Goal: Task Accomplishment & Management: Manage account settings

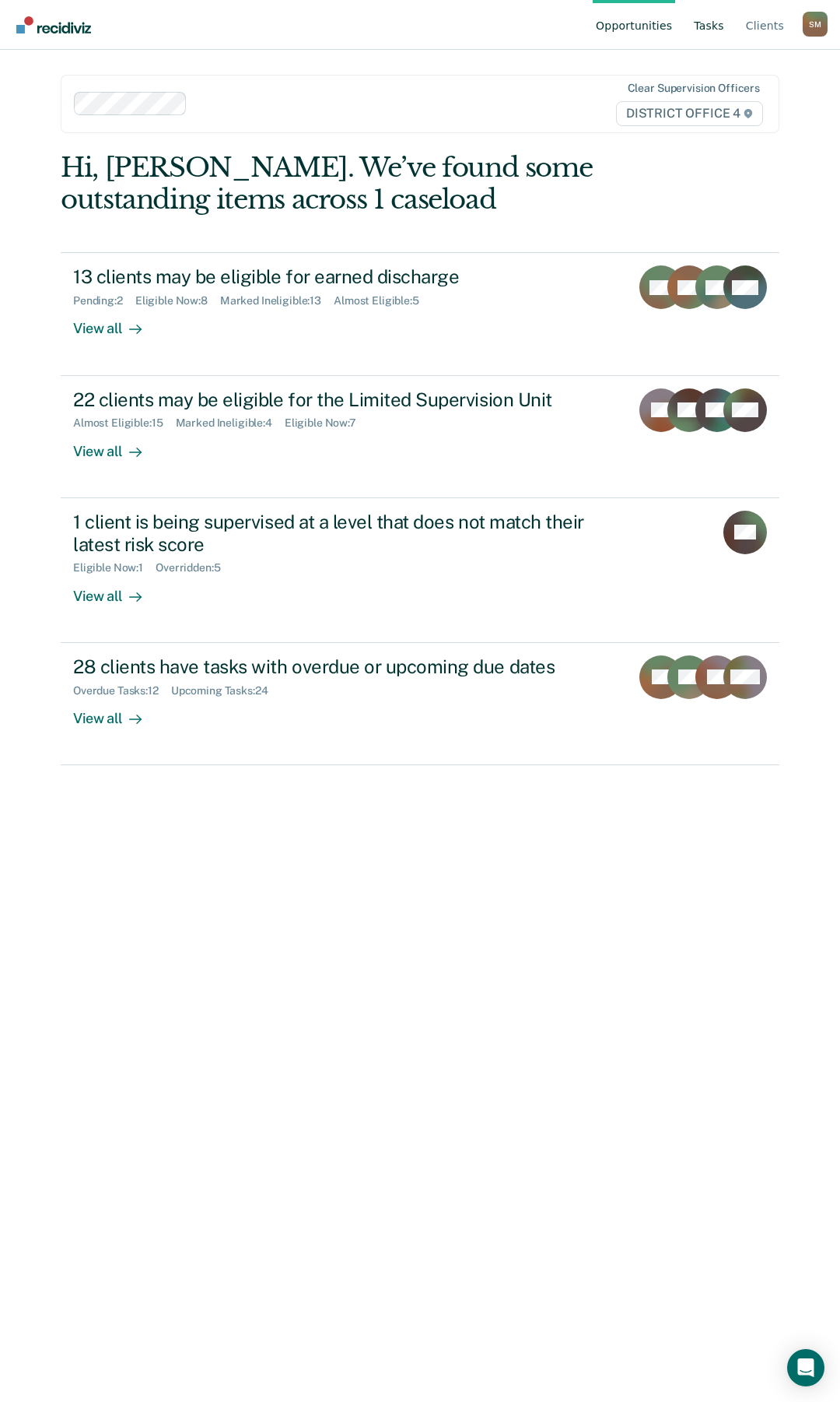
click at [716, 25] on link "Tasks" at bounding box center [709, 24] width 37 height 50
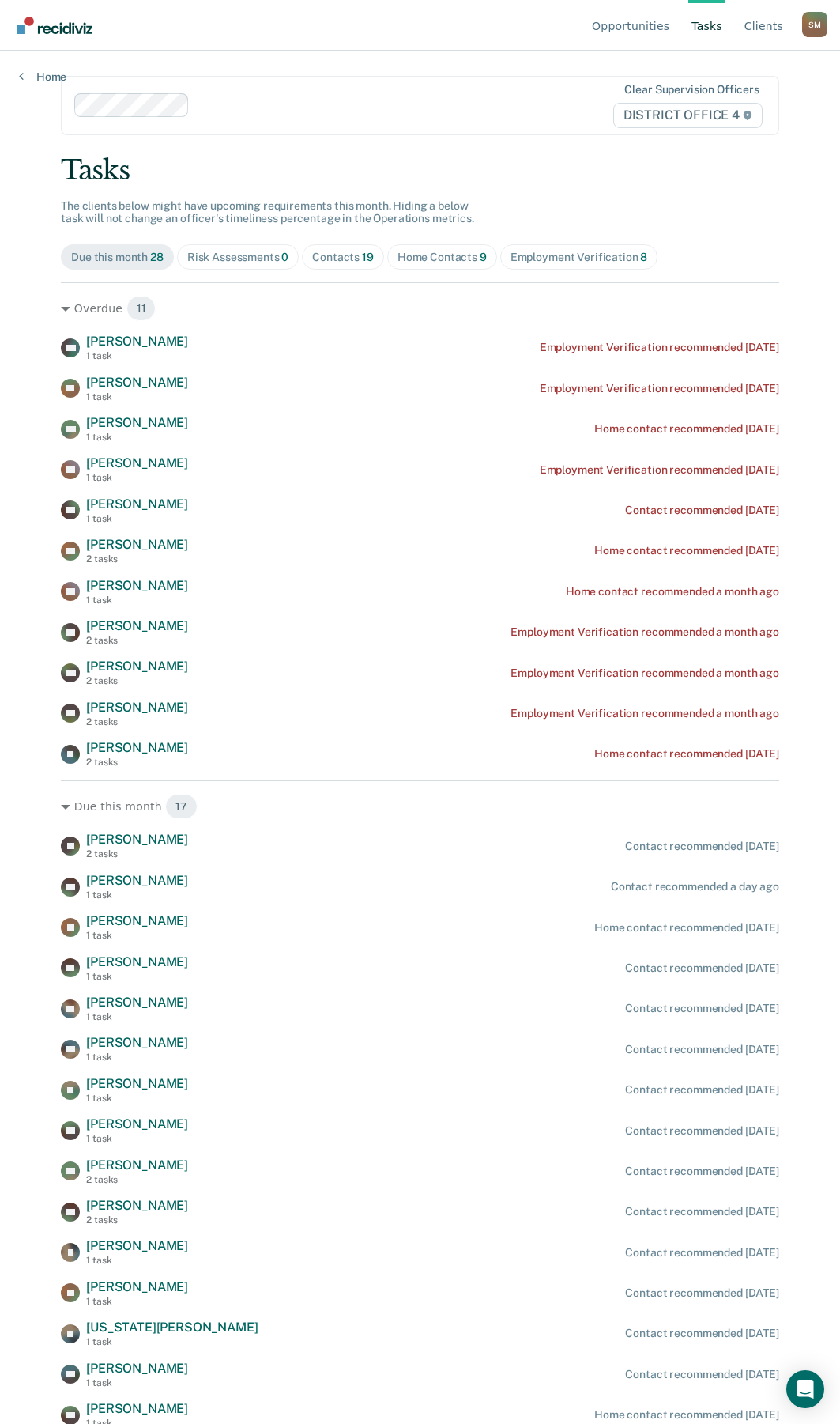
click at [436, 254] on div "Home Contacts 9" at bounding box center [442, 257] width 89 height 13
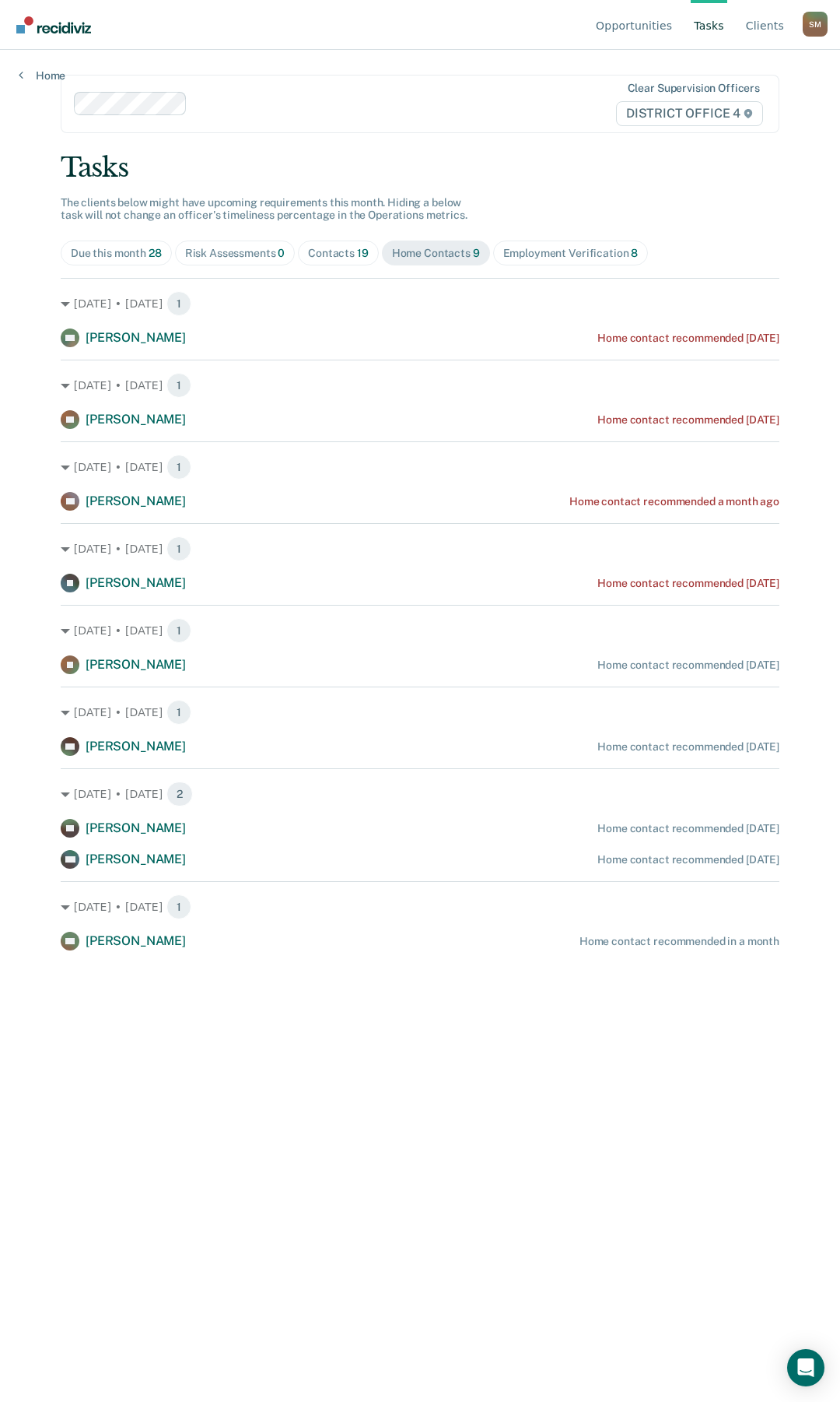
click at [337, 258] on div "Contacts 19" at bounding box center [338, 254] width 60 height 13
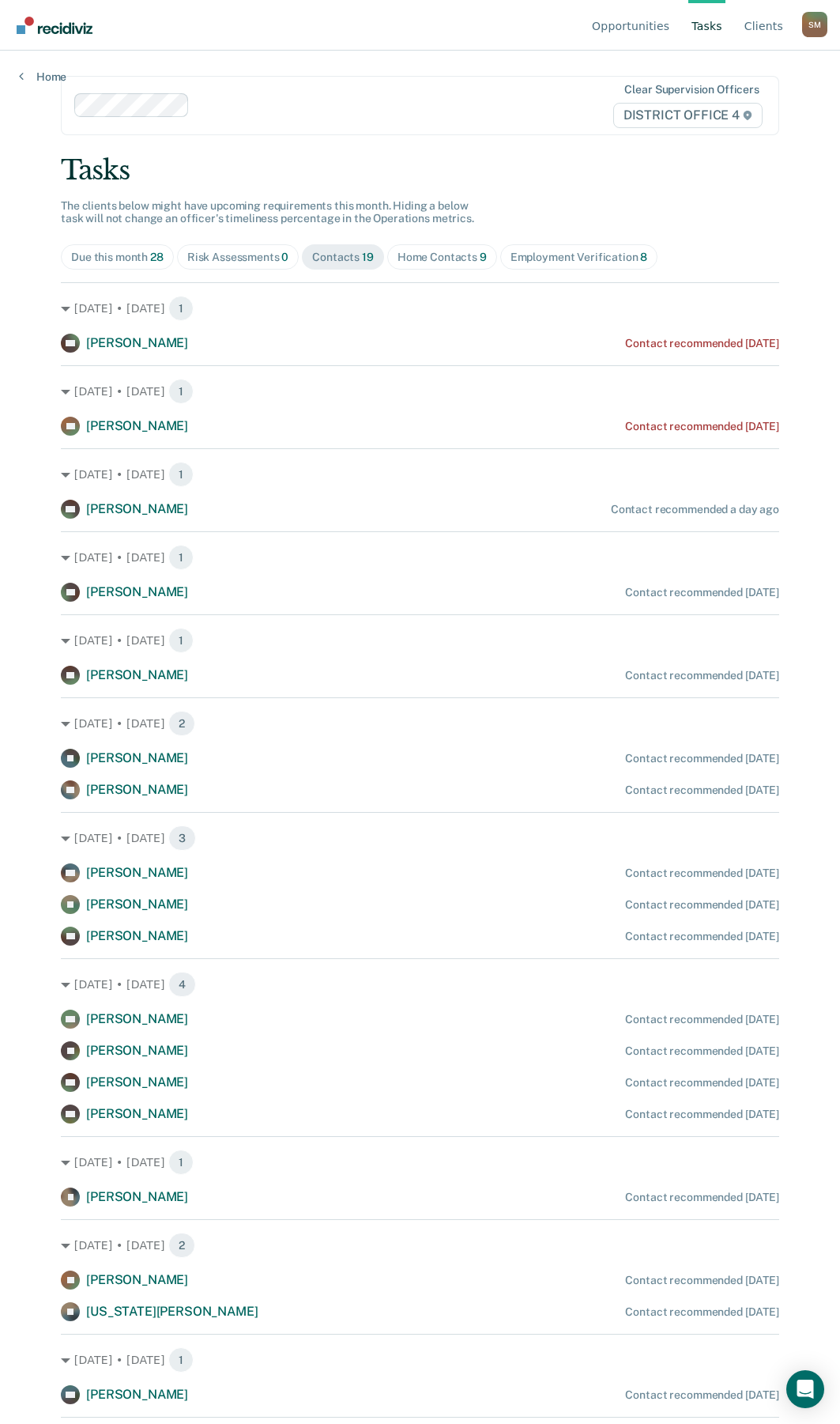
click at [343, 254] on div "Contacts 19" at bounding box center [343, 257] width 61 height 13
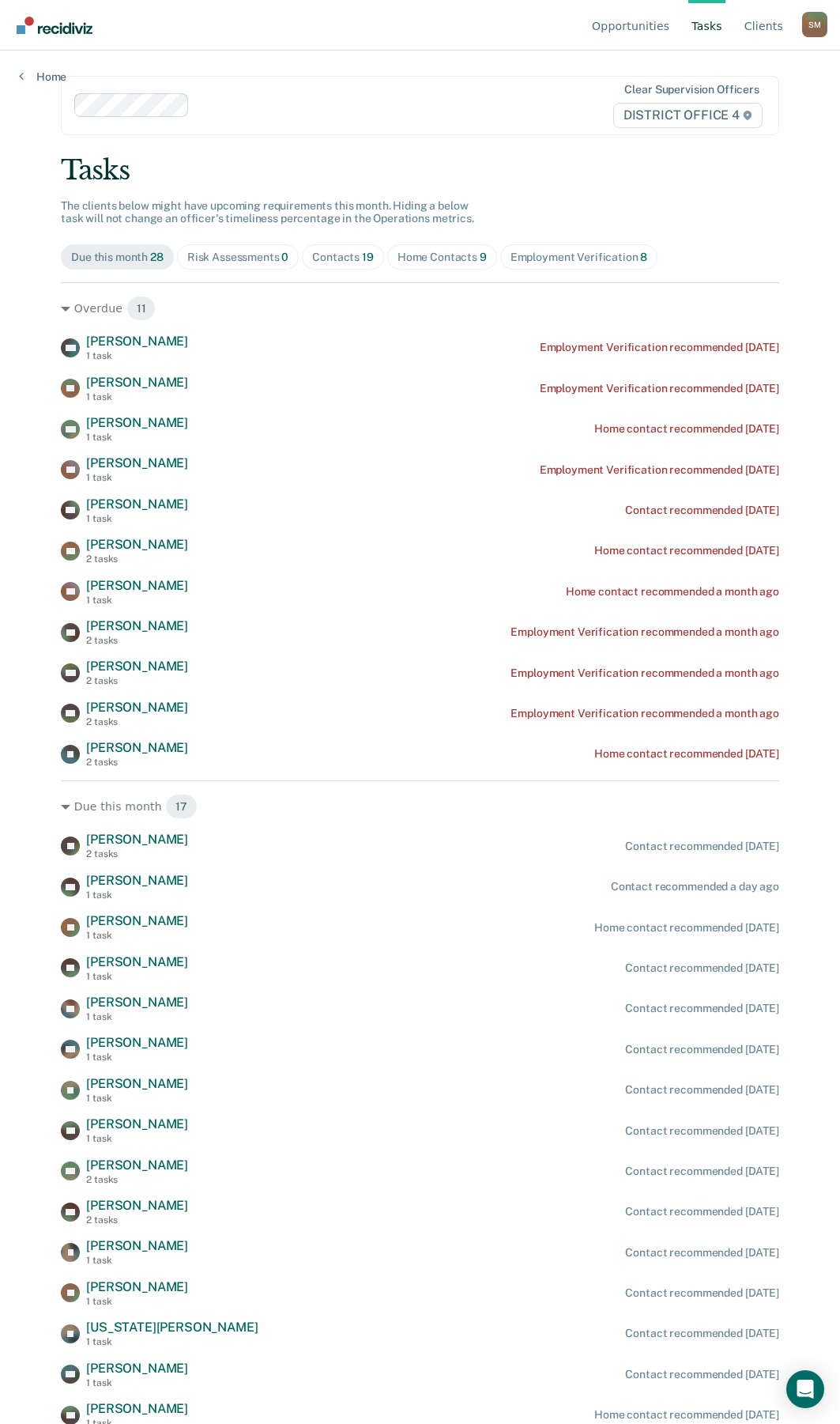
click at [320, 252] on div "Contacts 19" at bounding box center [343, 257] width 61 height 13
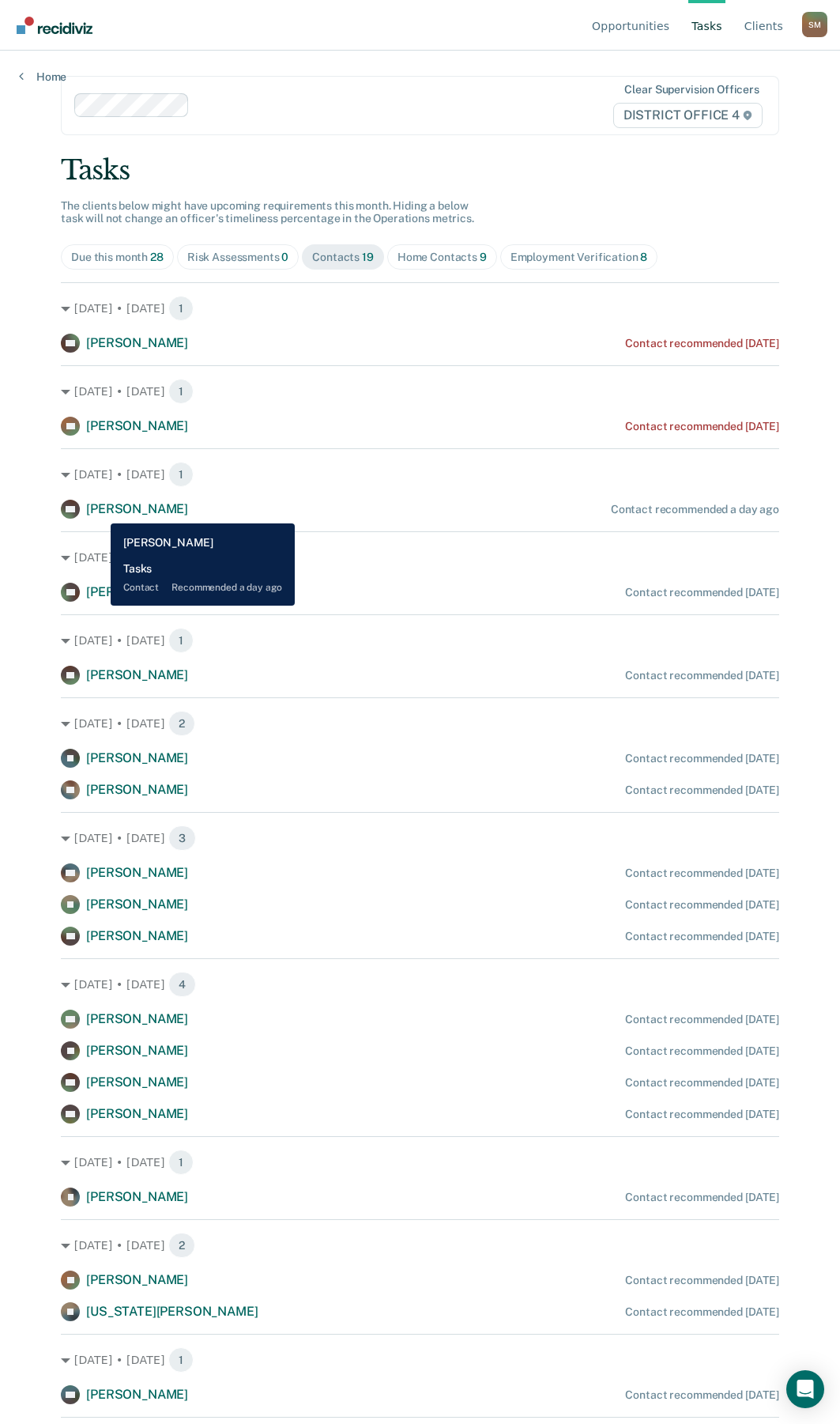
click at [98, 512] on span "[PERSON_NAME]" at bounding box center [137, 508] width 102 height 15
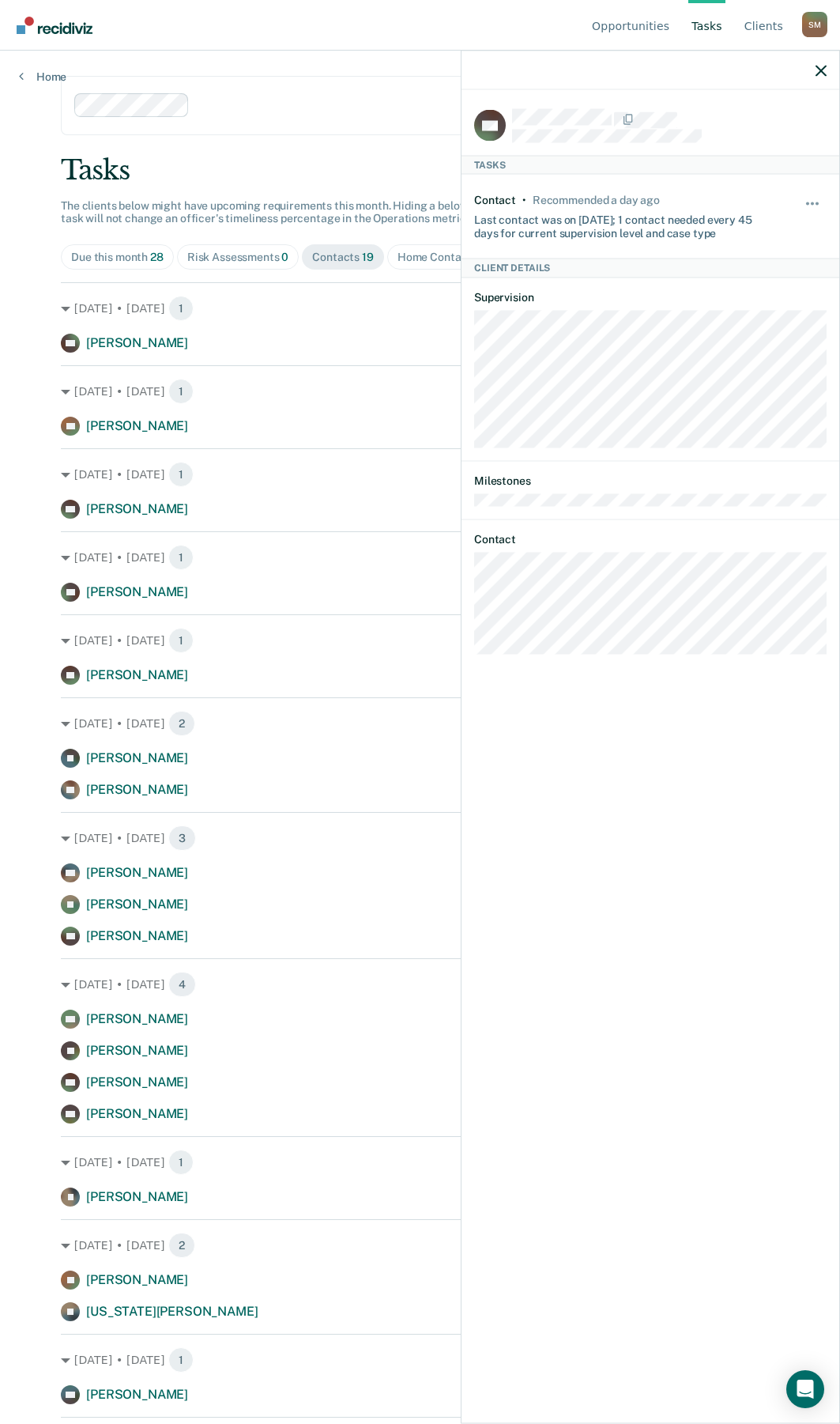
click at [558, 670] on div "AN Tasks Contact • Recommended a day ago Last contact was on [DATE]; 1 contact …" at bounding box center [650, 755] width 377 height 1330
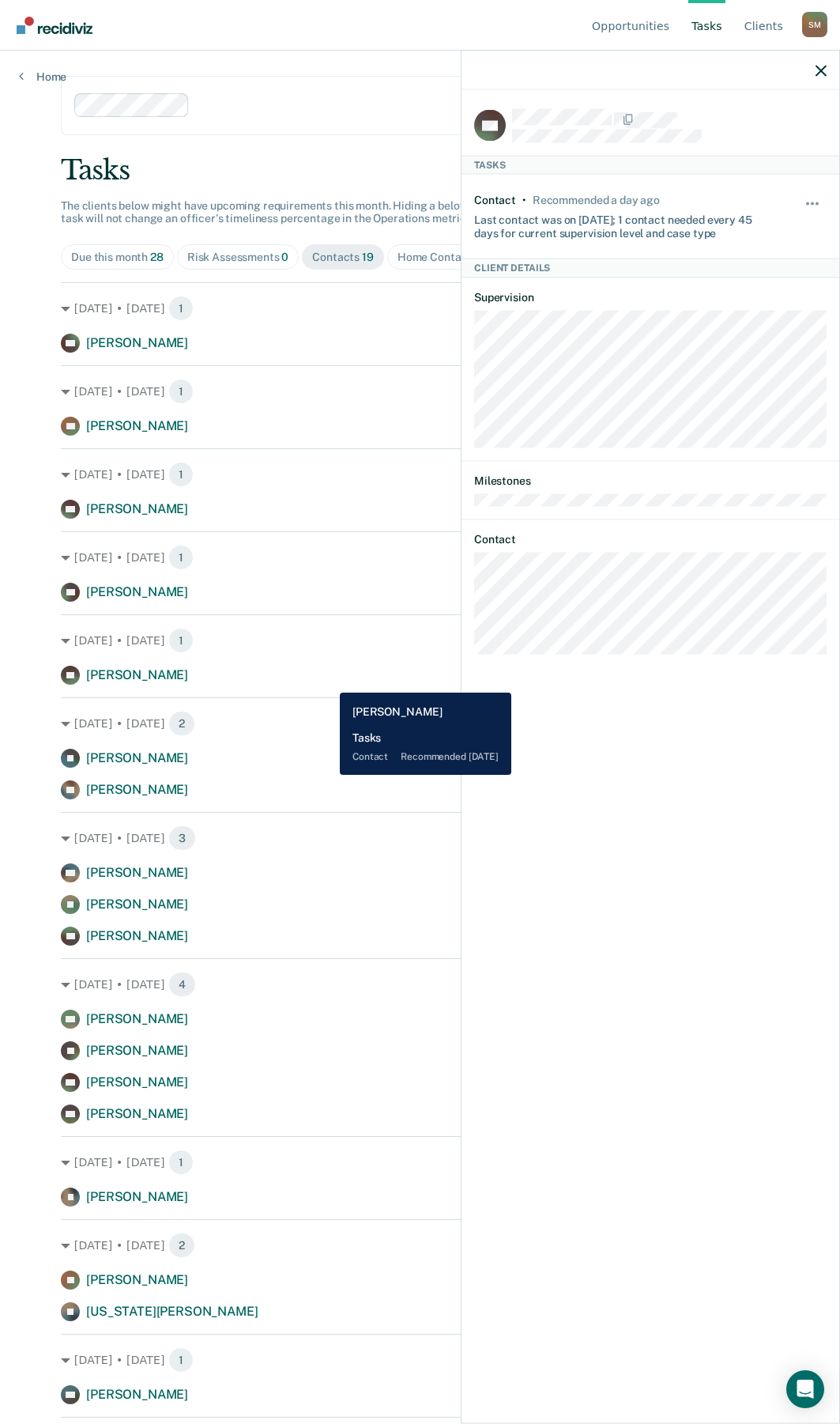
click at [328, 670] on div "EB [PERSON_NAME] Contact recommended [DATE]" at bounding box center [420, 675] width 718 height 19
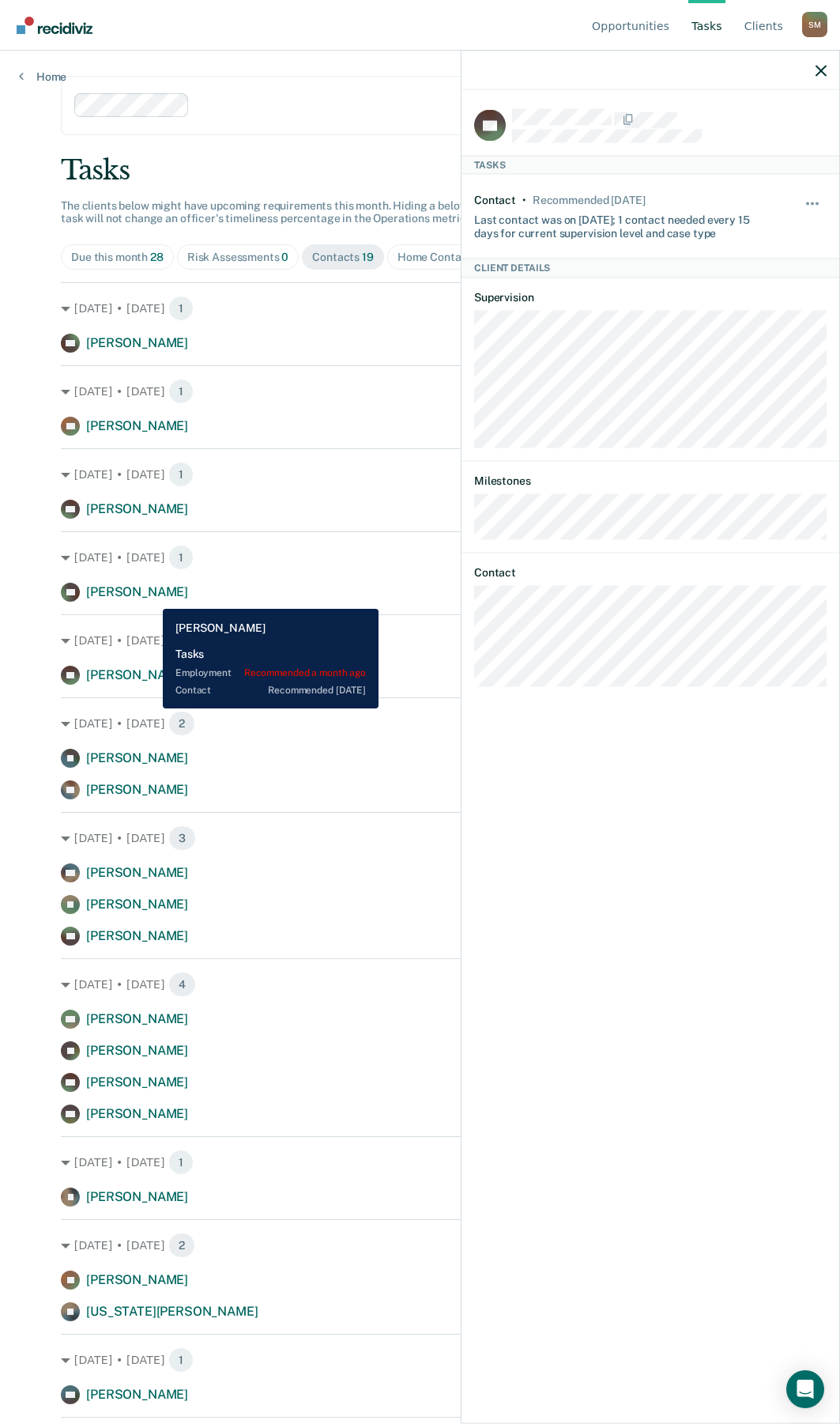
click at [151, 597] on span "[PERSON_NAME]" at bounding box center [137, 592] width 102 height 15
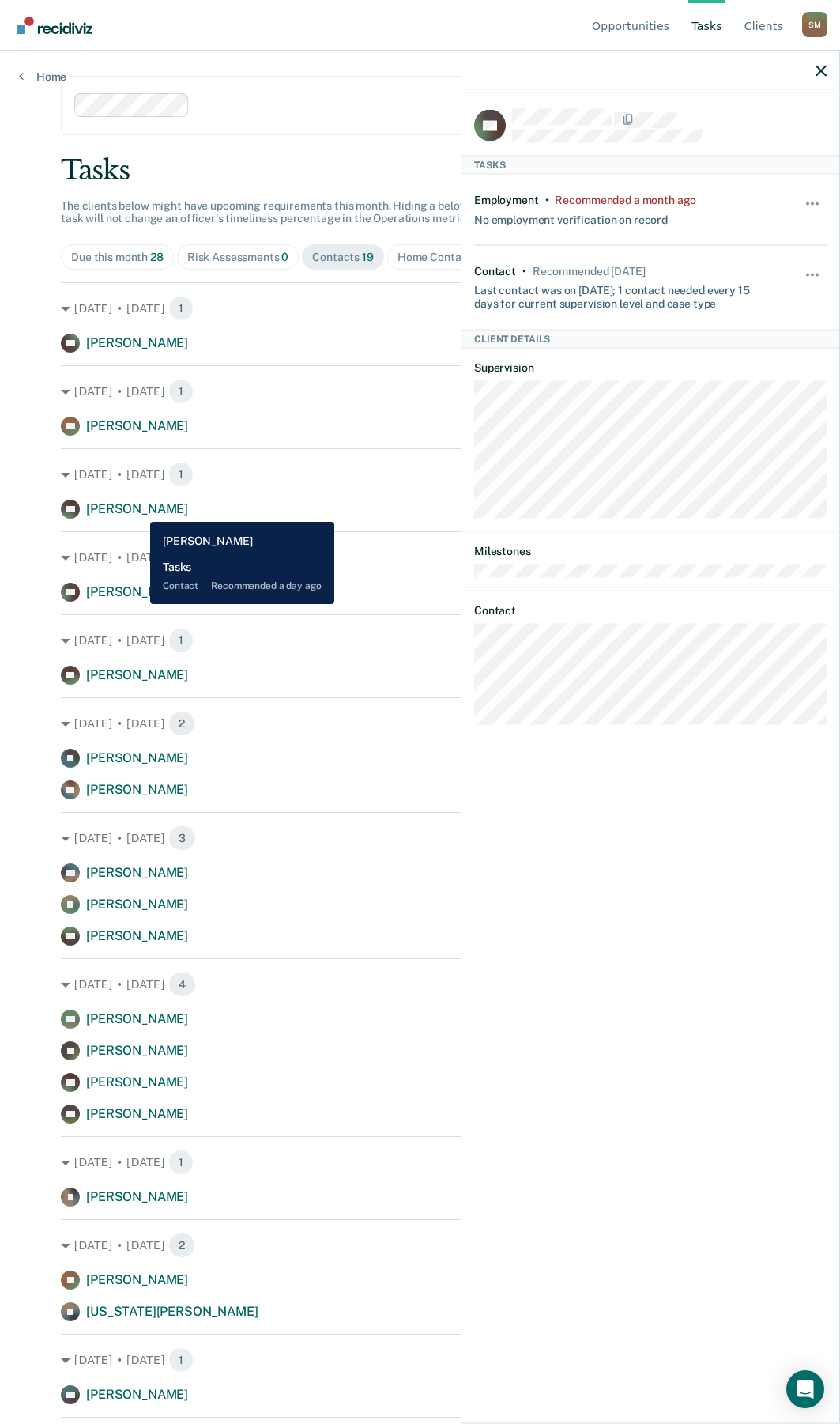
click at [138, 510] on span "[PERSON_NAME]" at bounding box center [137, 508] width 102 height 15
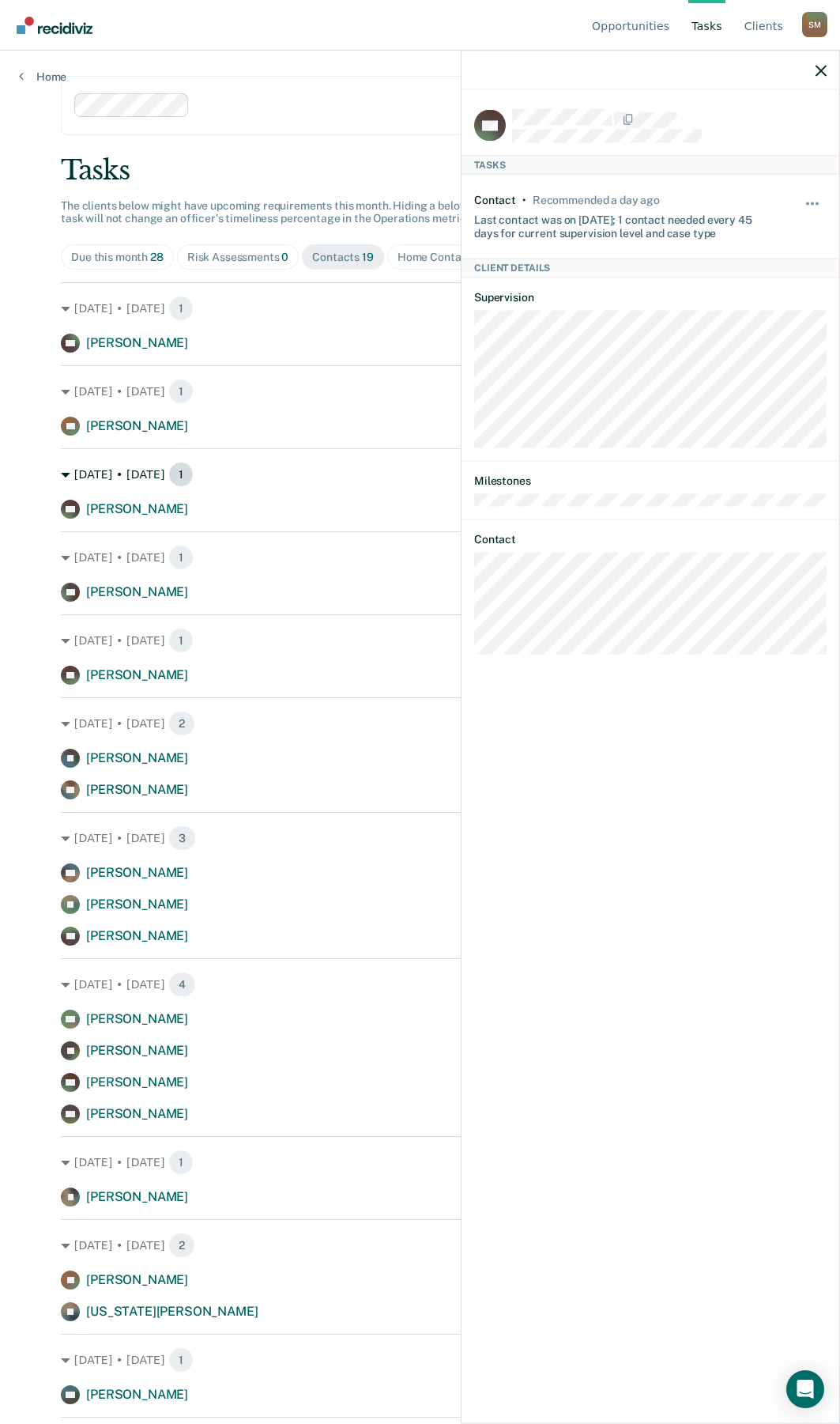
click at [287, 474] on div "[DATE] • [DATE] 1" at bounding box center [420, 474] width 718 height 26
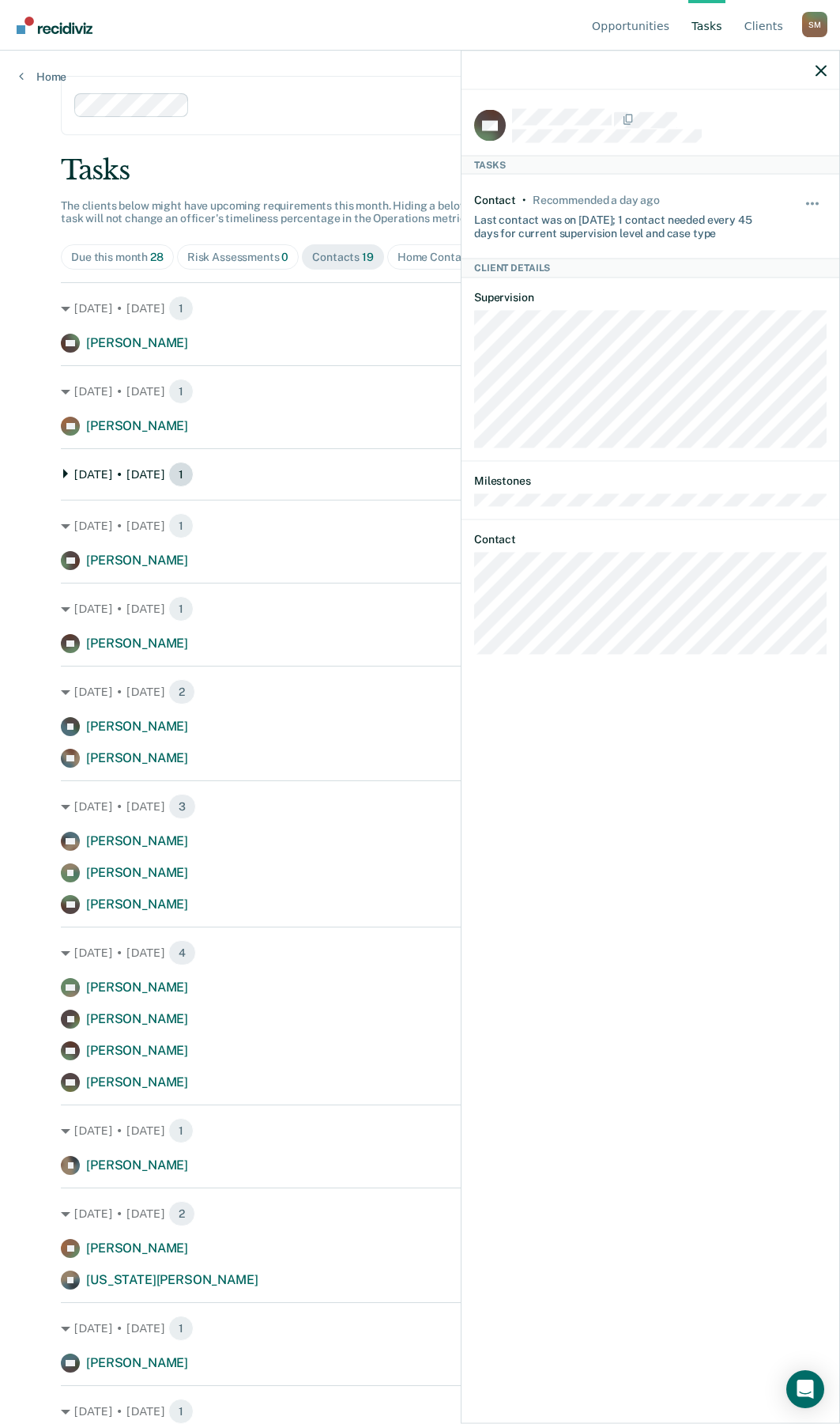
click at [61, 471] on icon at bounding box center [65, 473] width 9 height 9
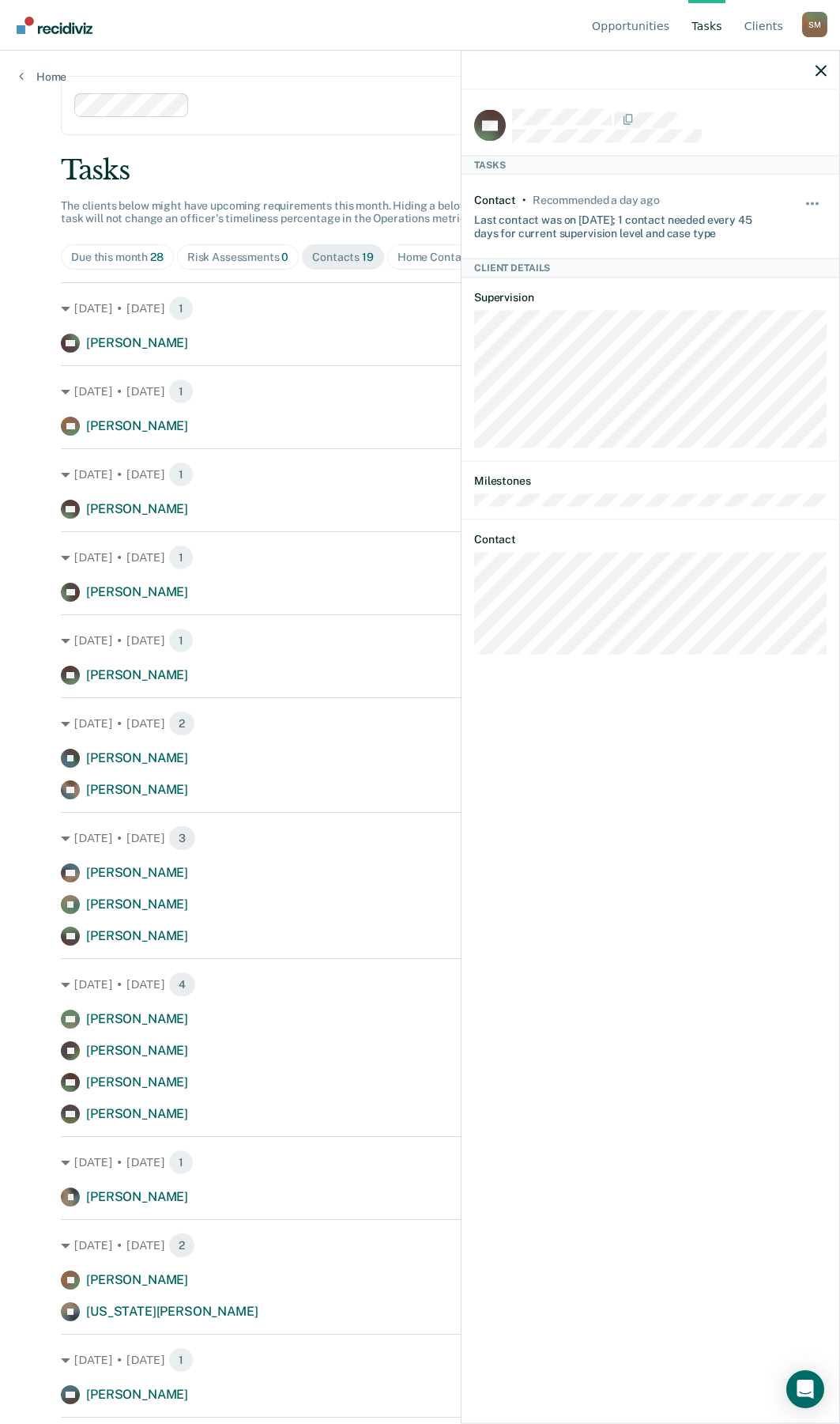
click at [751, 196] on div "Hide from tasks list for... 7 days 30 days 90 days" at bounding box center [813, 215] width 26 height 46
click at [751, 203] on span "button" at bounding box center [817, 204] width 3 height 3
click at [745, 334] on button "90 days" at bounding box center [770, 330] width 114 height 26
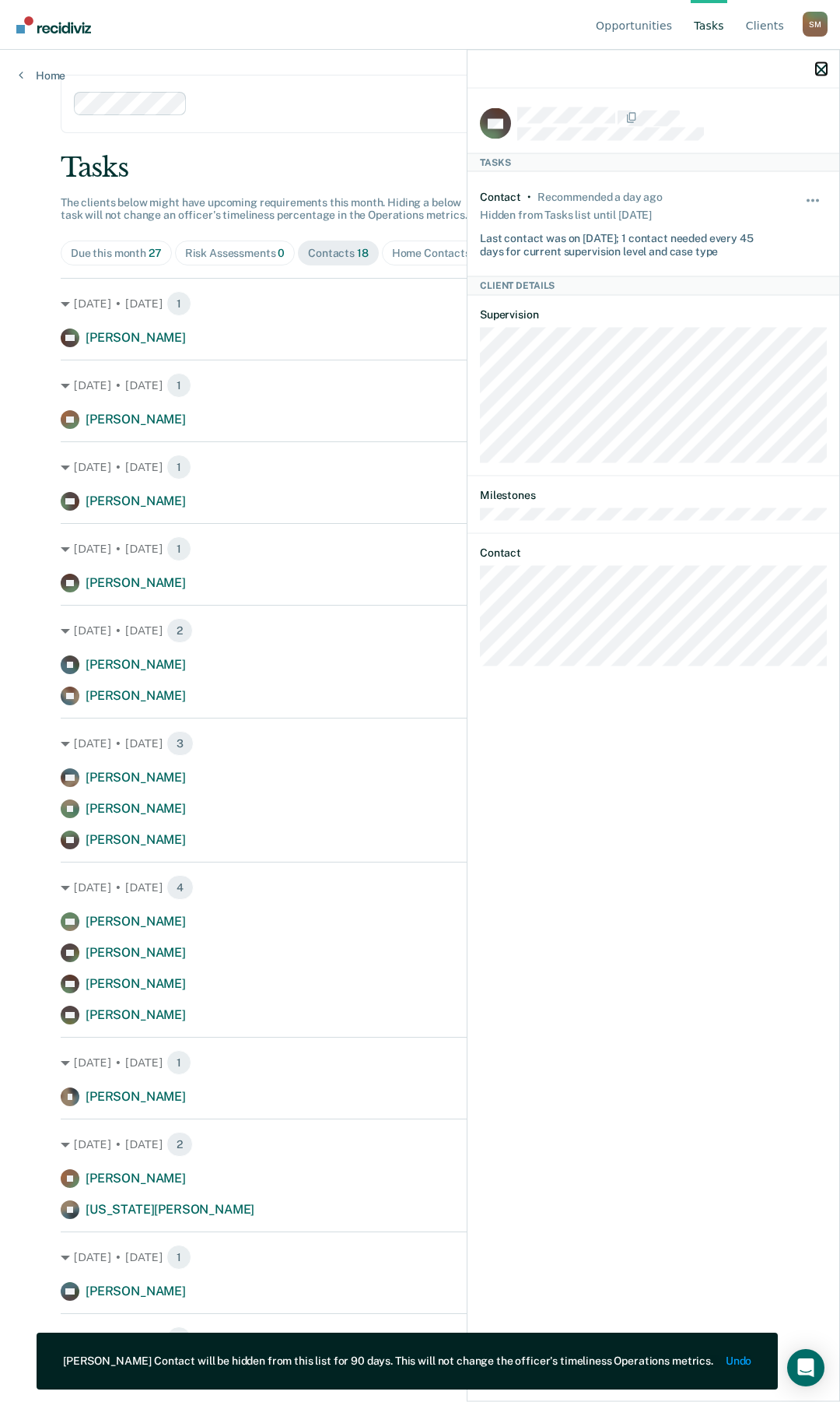
click at [740, 68] on icon "button" at bounding box center [821, 68] width 11 height 11
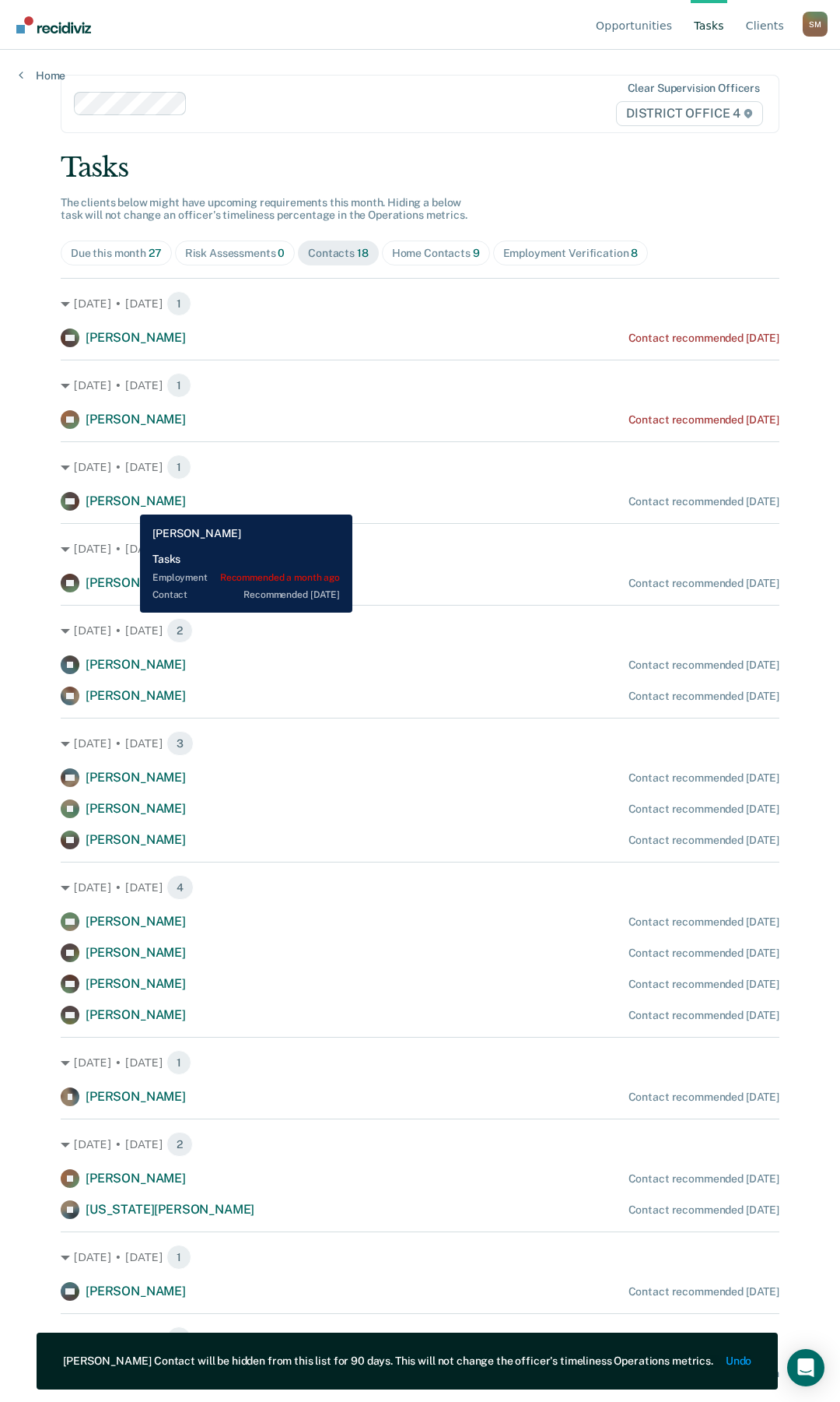
click at [129, 503] on span "[PERSON_NAME]" at bounding box center [135, 500] width 100 height 15
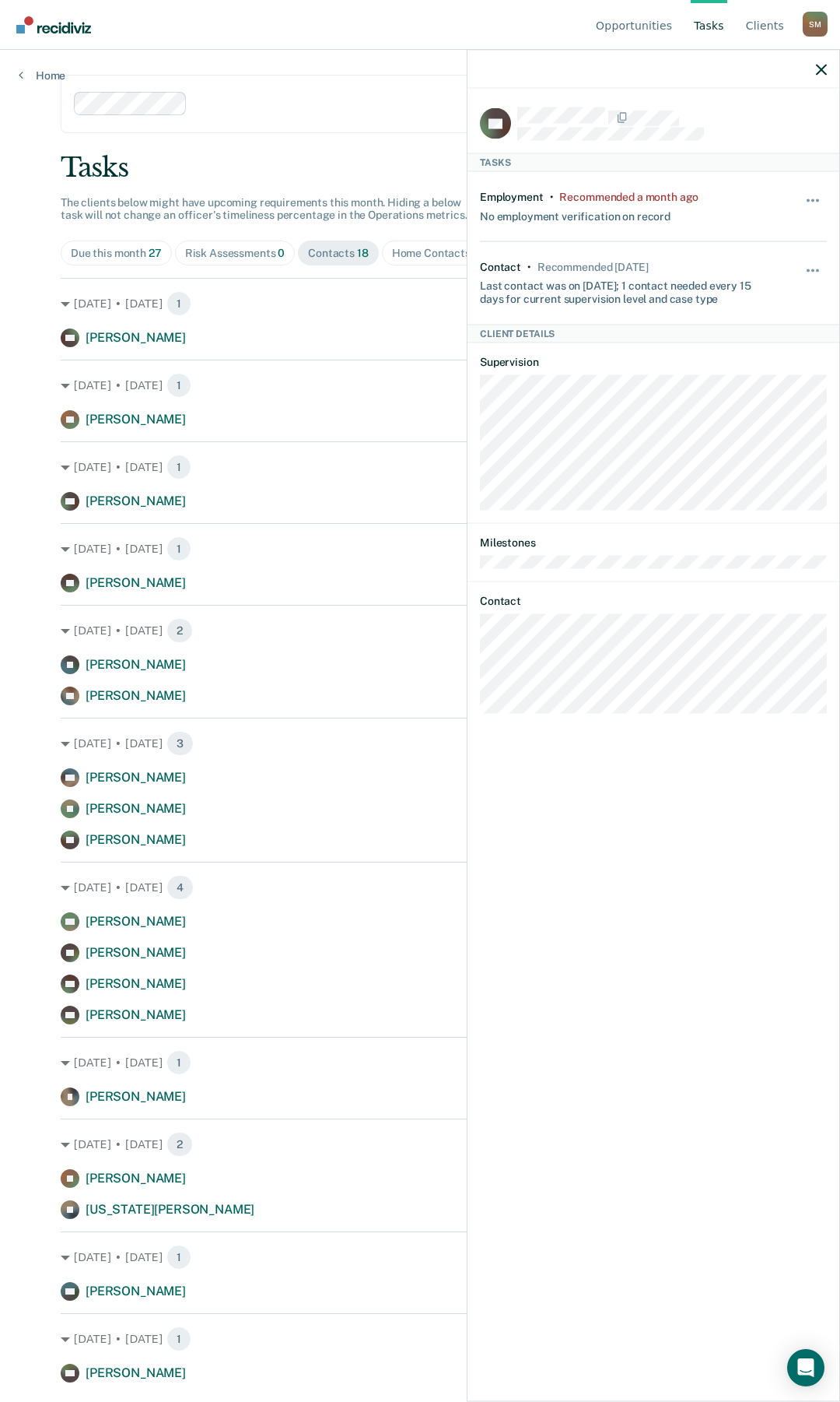
click at [473, 659] on div "RG Tasks Employment • Recommended a month ago No employment verification on rec…" at bounding box center [653, 743] width 372 height 1309
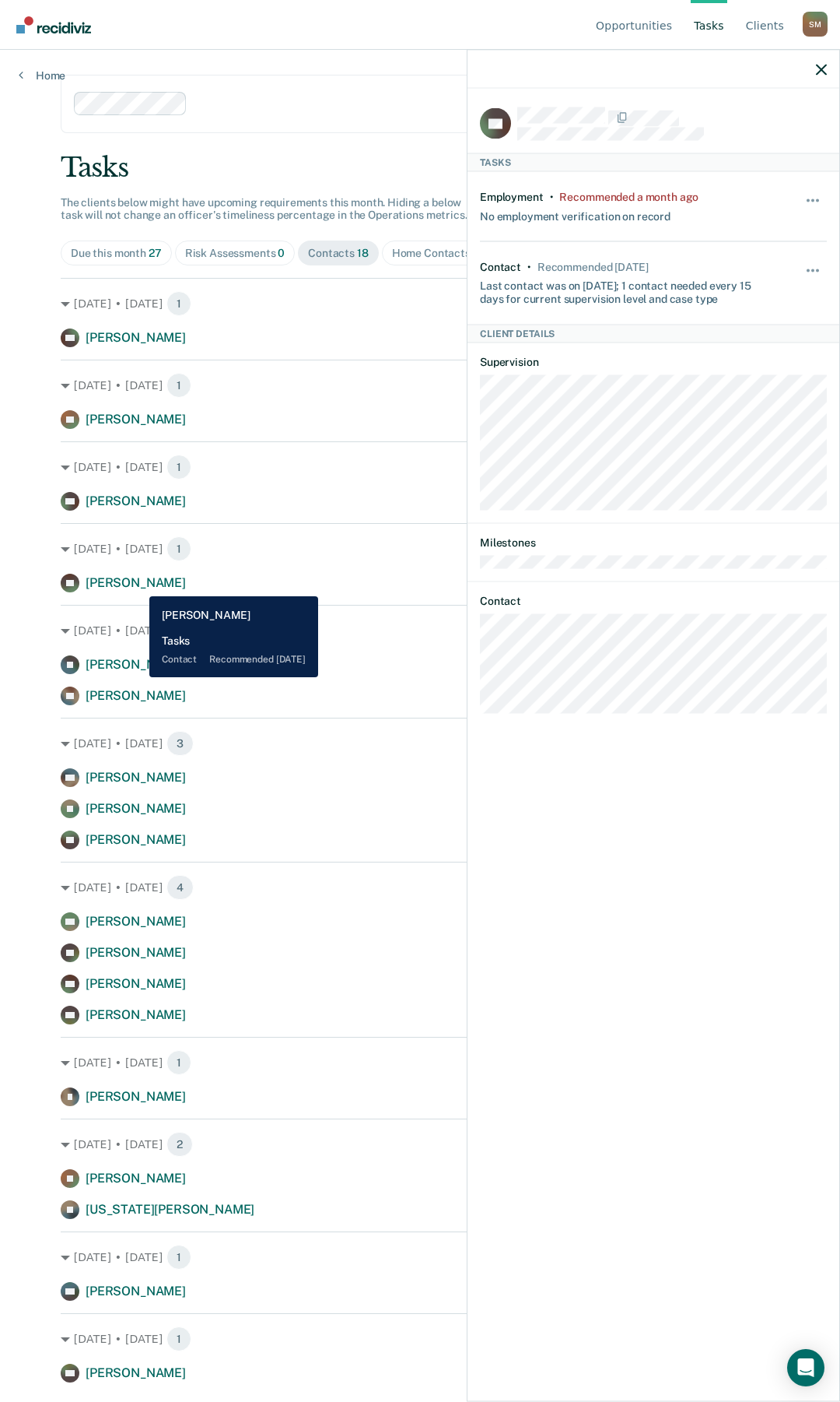
click at [138, 584] on span "[PERSON_NAME]" at bounding box center [135, 583] width 100 height 15
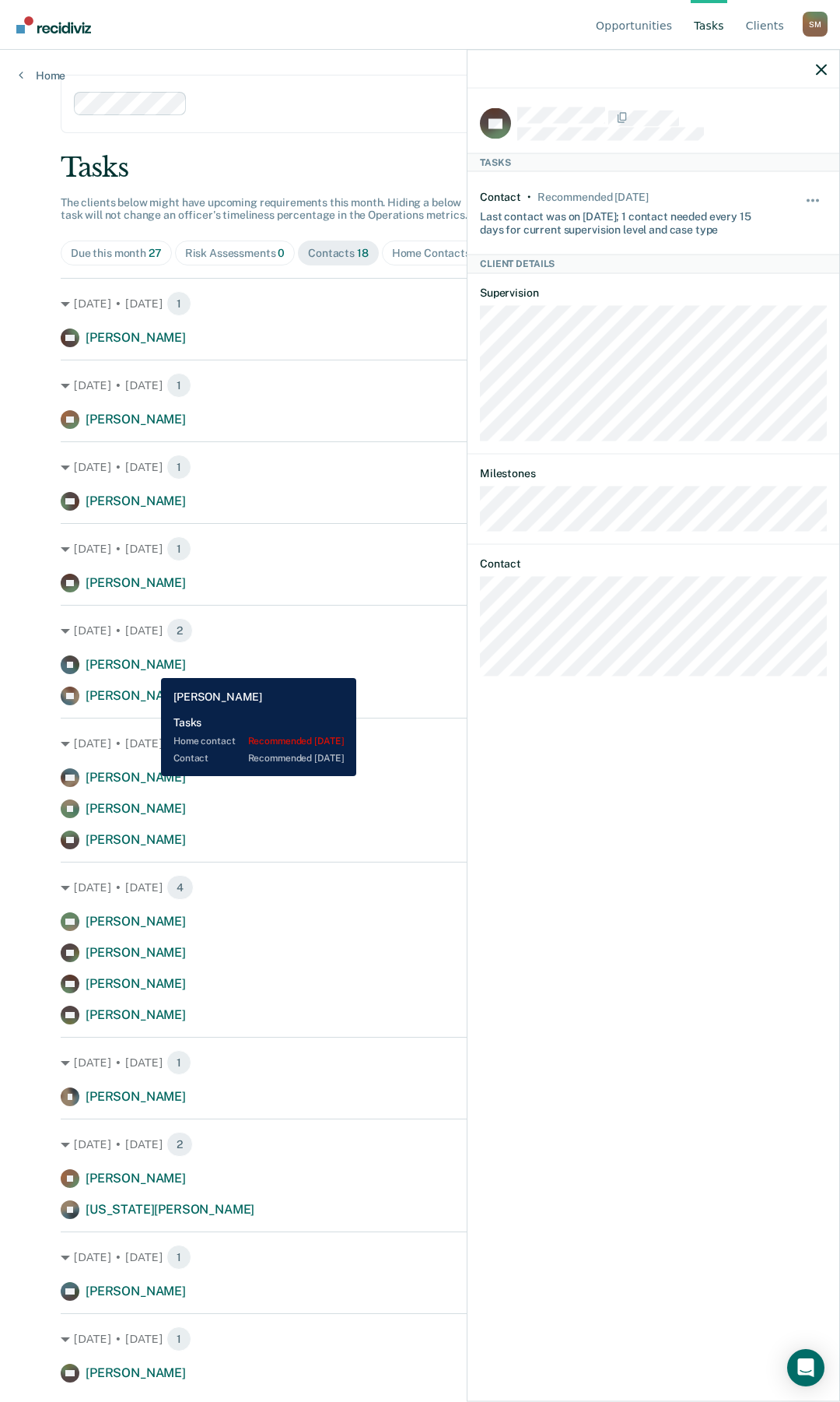
click at [149, 659] on span "[PERSON_NAME]" at bounding box center [135, 664] width 100 height 15
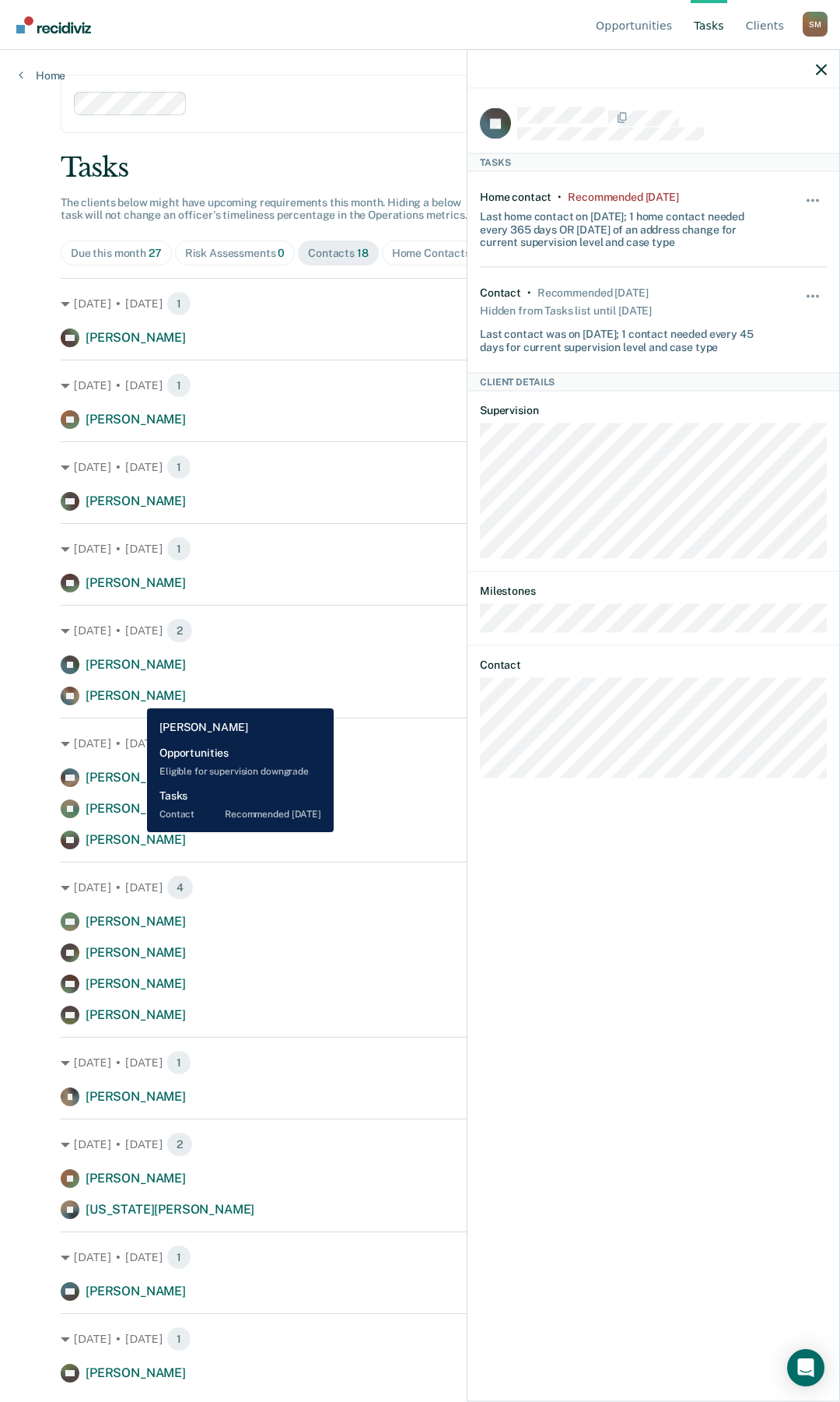
click at [135, 659] on span "[PERSON_NAME]" at bounding box center [135, 695] width 100 height 15
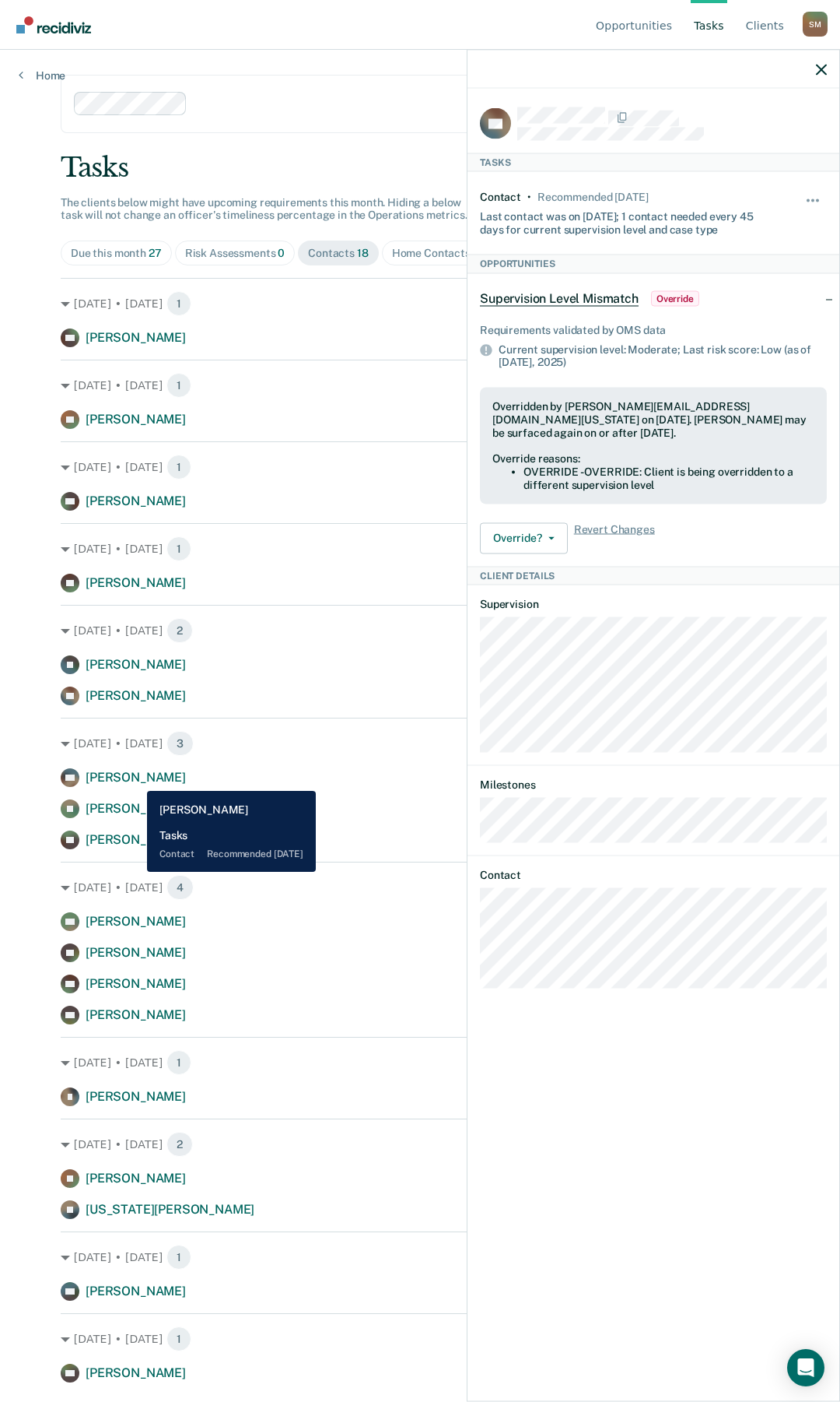
click at [135, 659] on span "[PERSON_NAME]" at bounding box center [135, 777] width 100 height 15
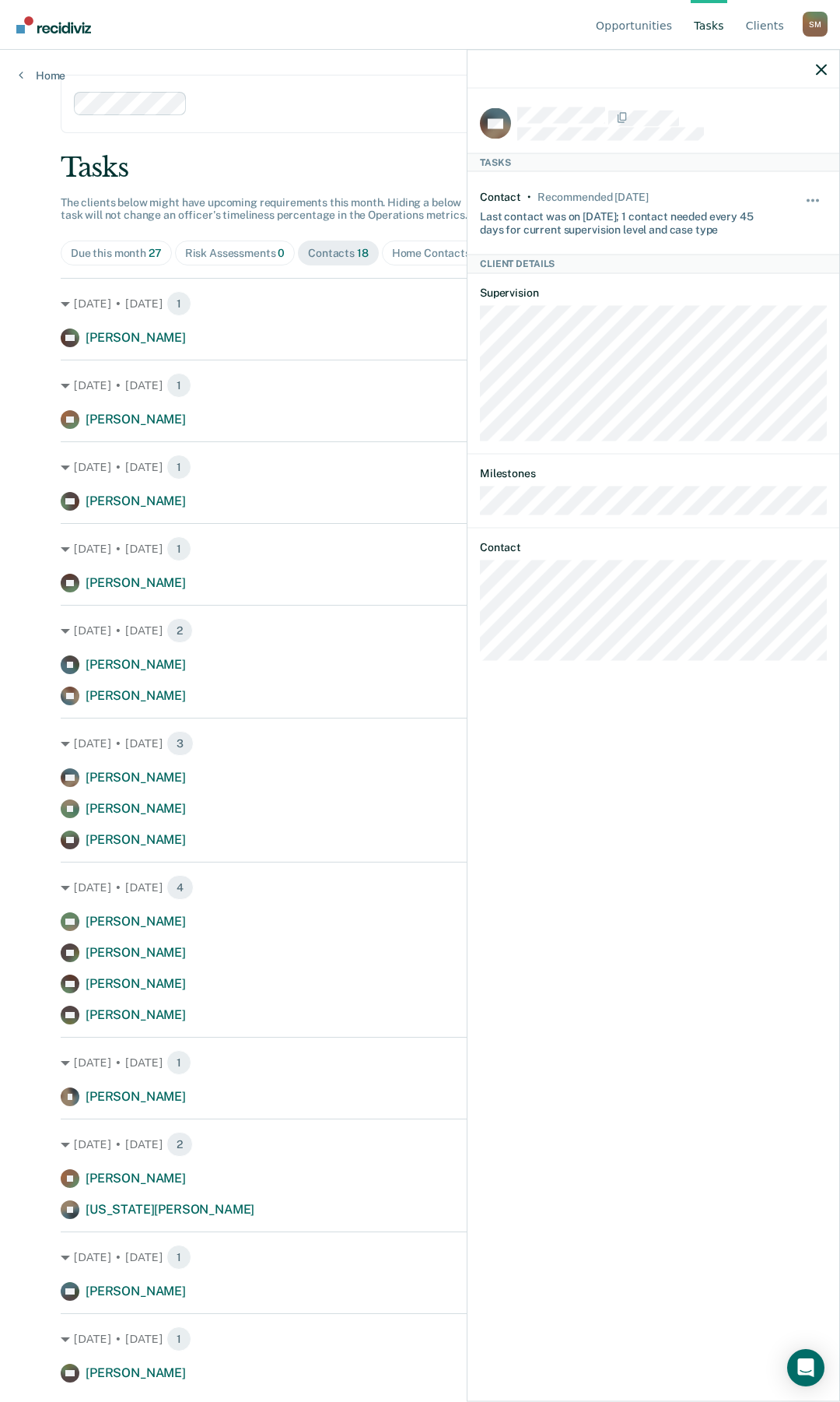
click at [476, 623] on div "HC Tasks Contact • Recommended [DATE] Last contact was on [DATE]; 1 contact nee…" at bounding box center [653, 743] width 372 height 1309
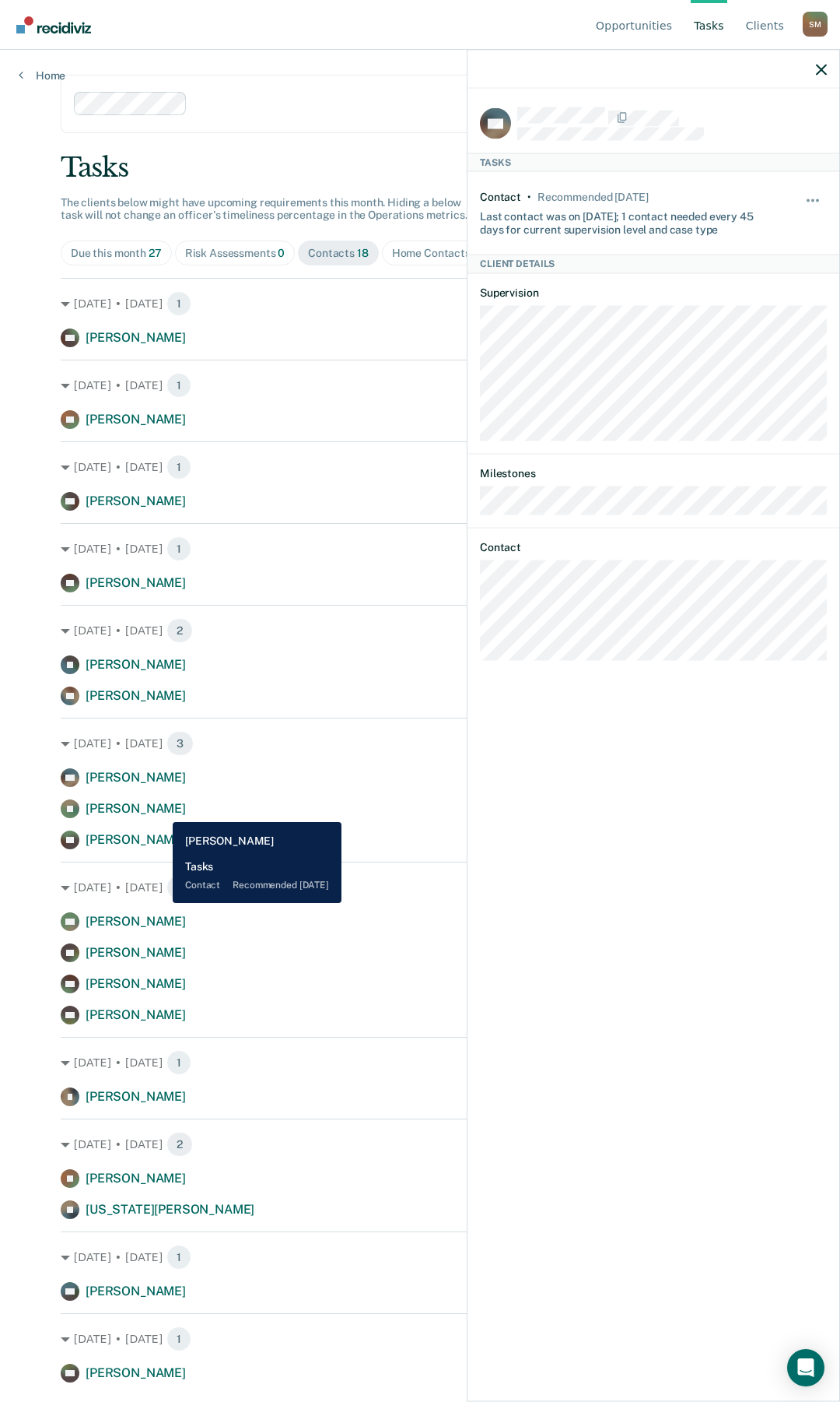
click at [161, 659] on span "[PERSON_NAME]" at bounding box center [135, 809] width 100 height 15
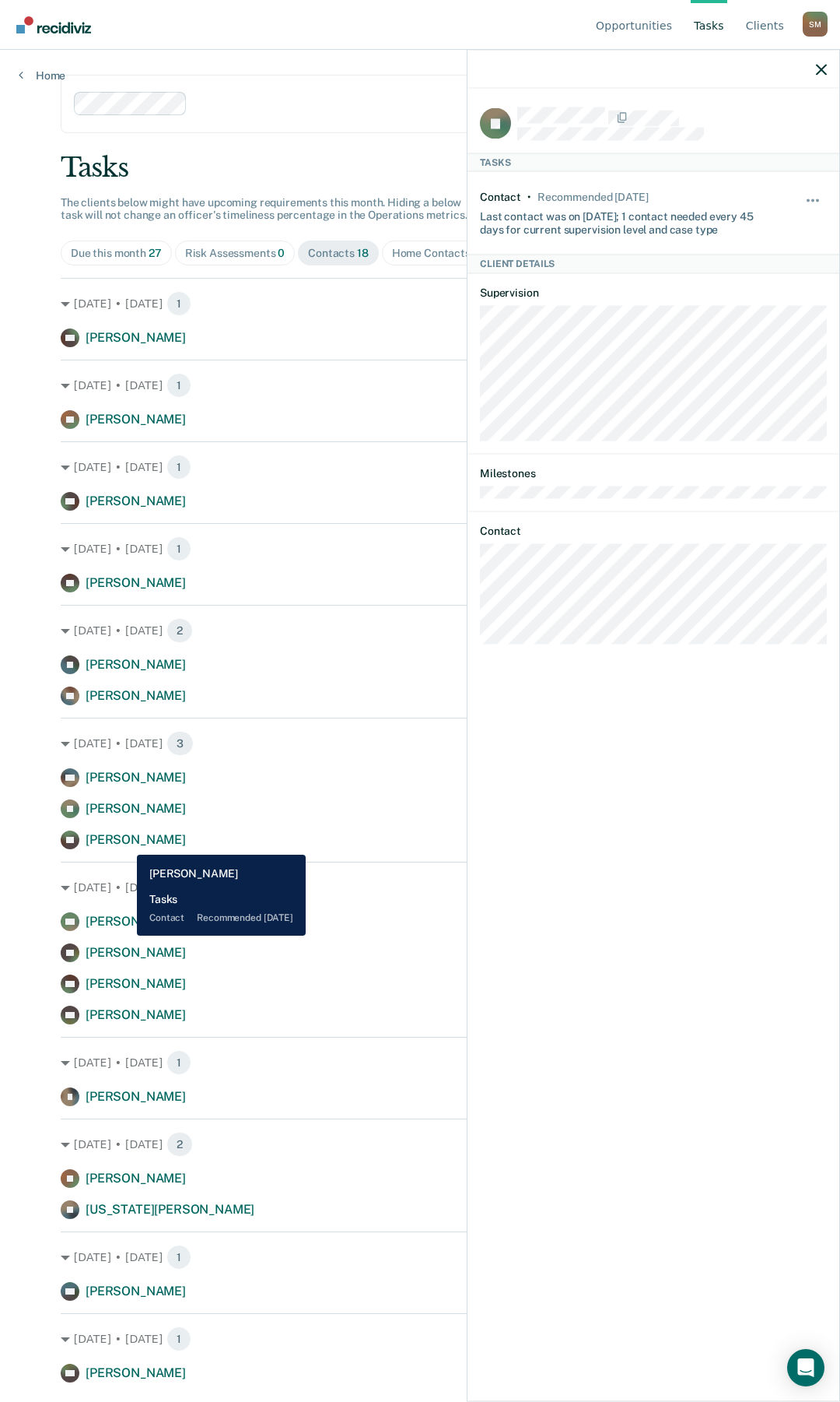
click at [125, 659] on span "[PERSON_NAME]" at bounding box center [135, 840] width 100 height 15
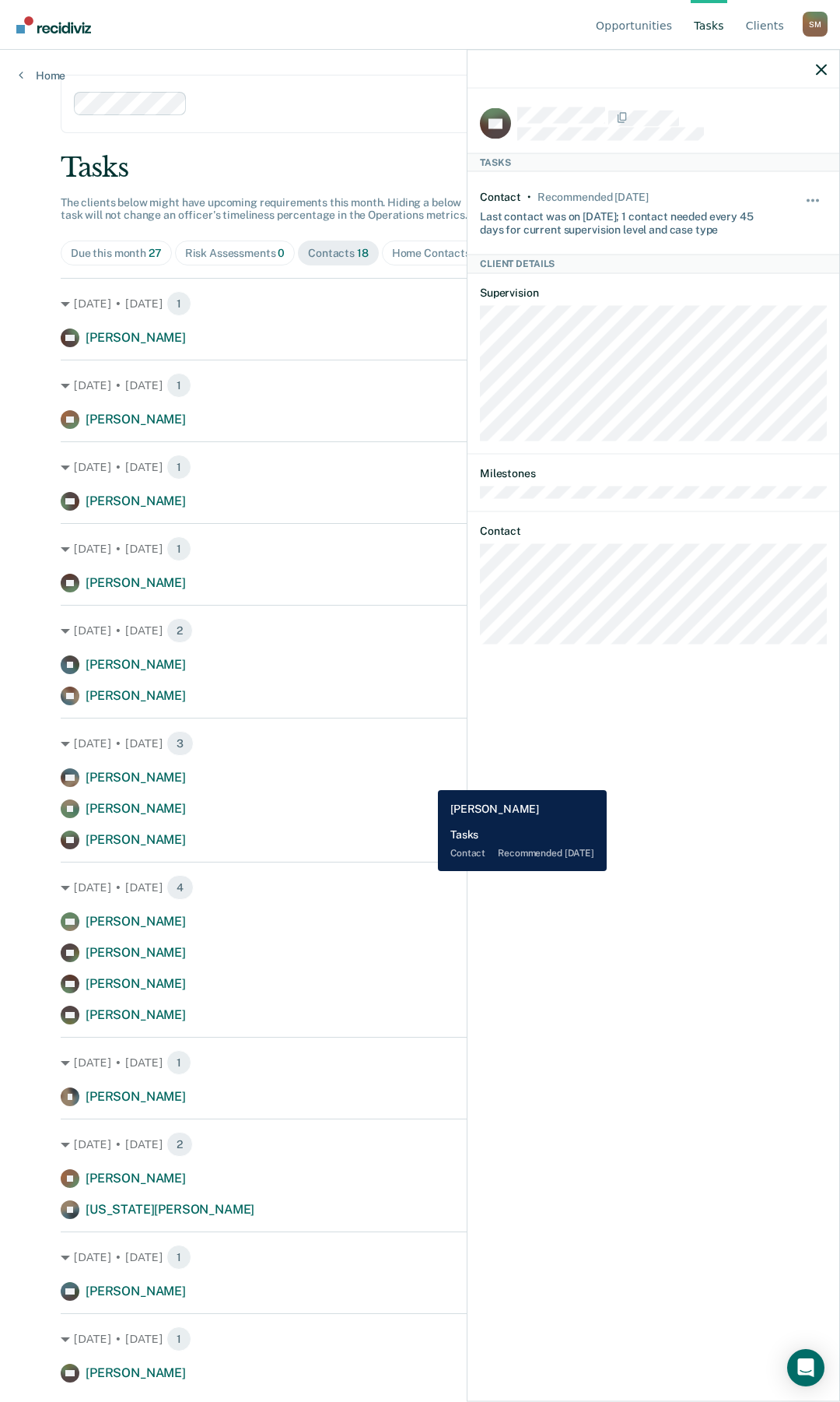
click at [426, 659] on div "HC [PERSON_NAME] Contact recommended [DATE]" at bounding box center [420, 778] width 719 height 19
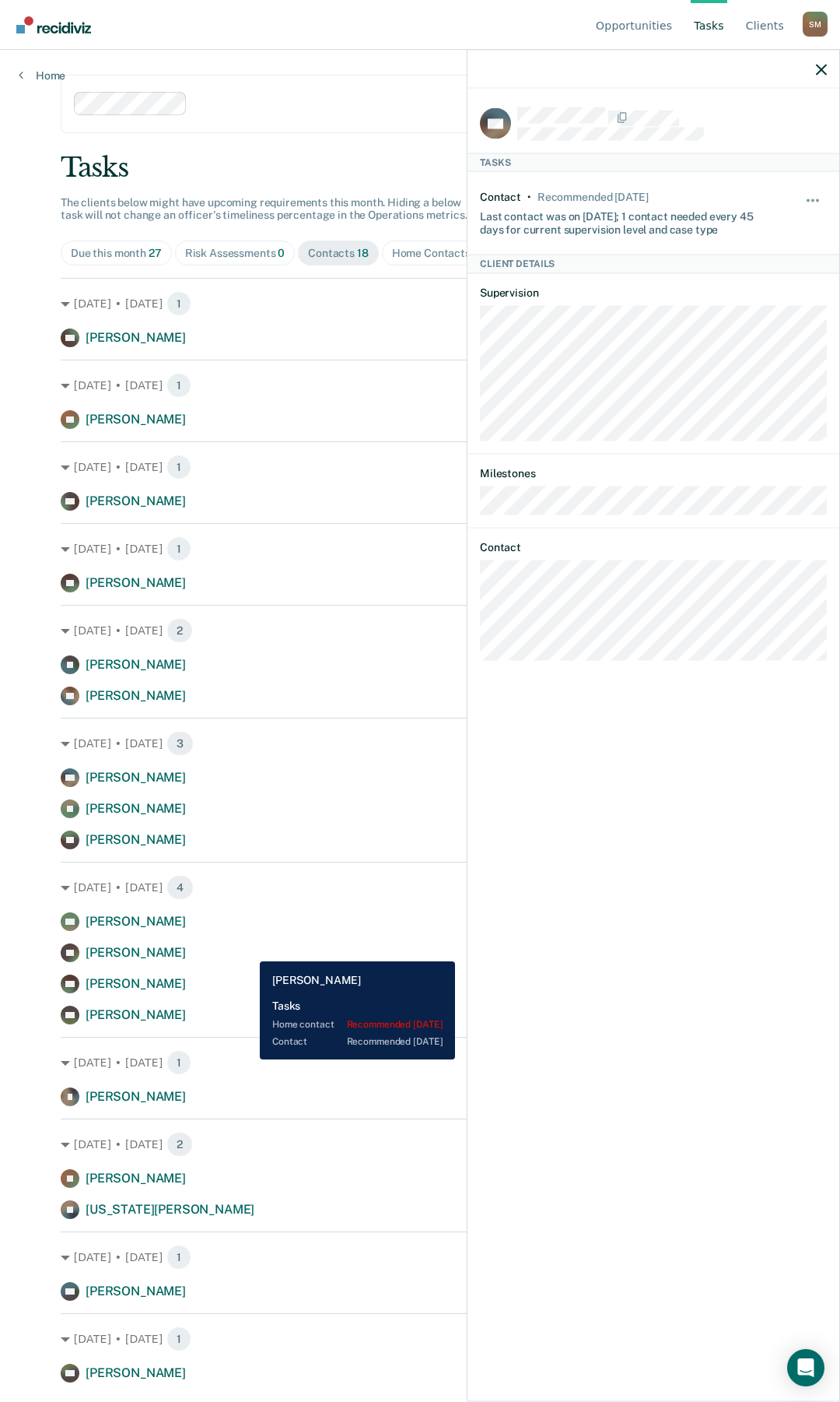
click at [249, 659] on div "[PERSON_NAME] Contact recommended [DATE]" at bounding box center [420, 952] width 719 height 19
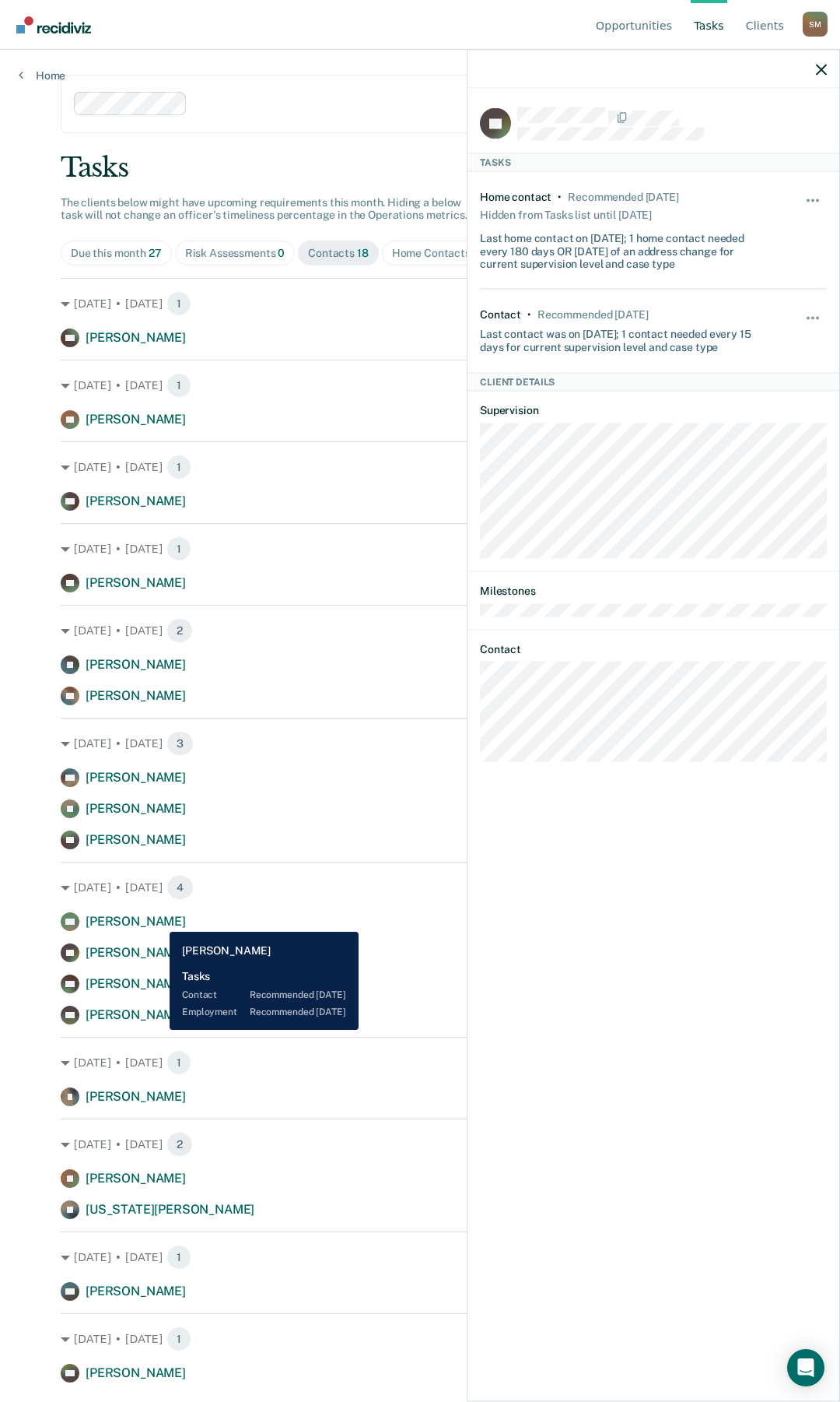
click at [158, 659] on span "[PERSON_NAME]" at bounding box center [135, 921] width 100 height 15
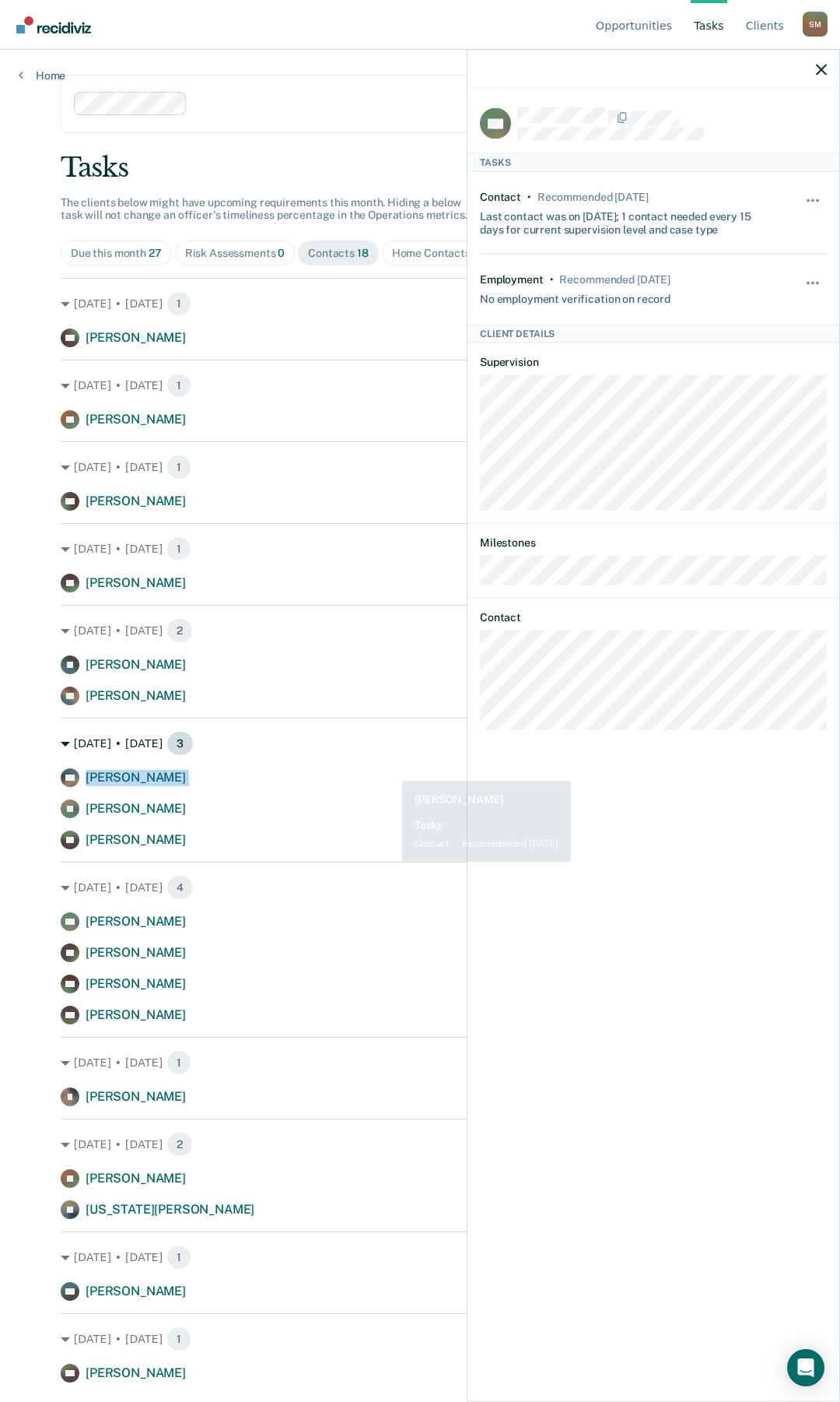
click at [449, 659] on div "[DATE] • [DATE] 3 HC [PERSON_NAME] Contact recommended [DATE] [PERSON_NAME] Con…" at bounding box center [420, 783] width 719 height 131
click at [740, 67] on icon "button" at bounding box center [821, 68] width 11 height 11
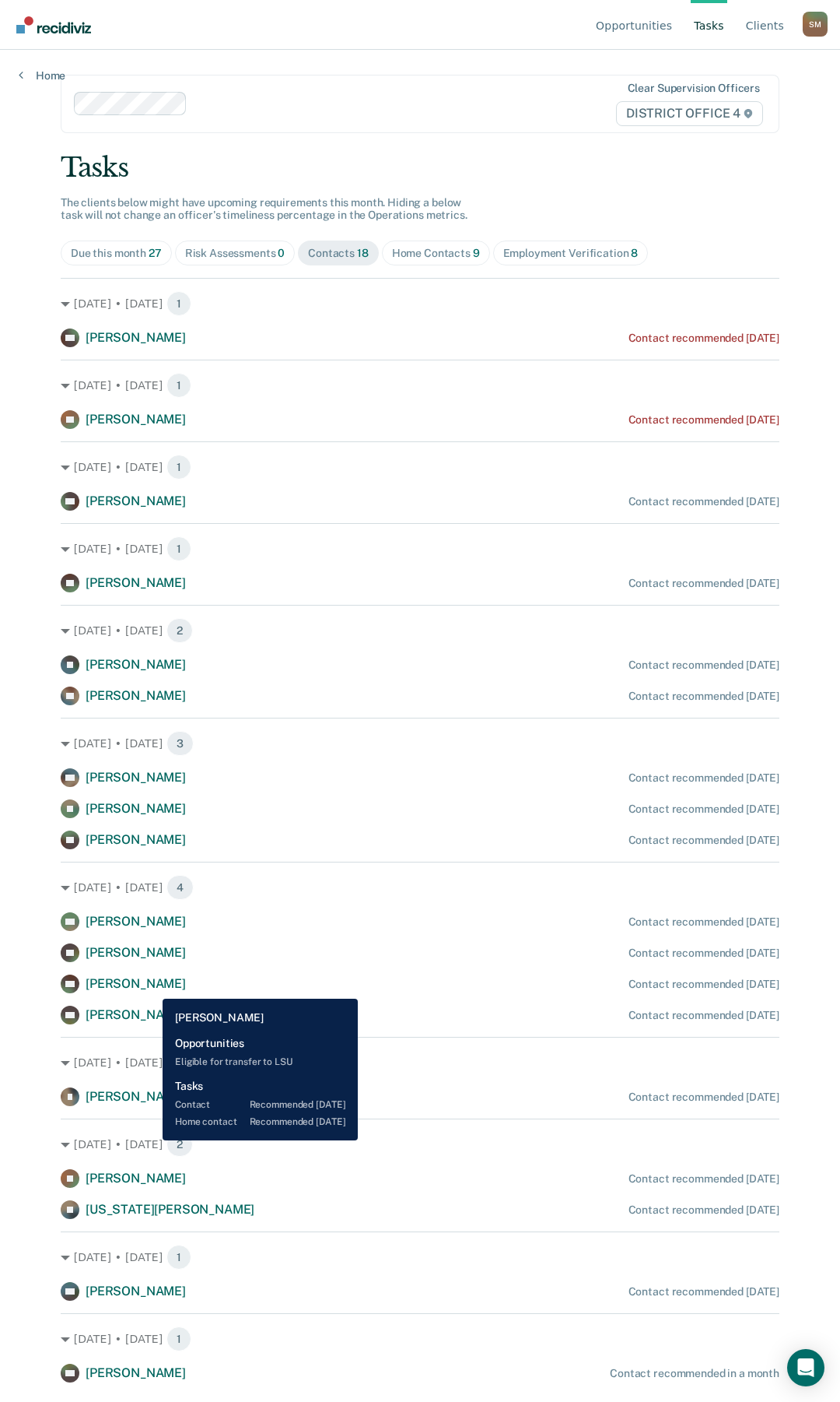
click at [151, 659] on span "[PERSON_NAME]" at bounding box center [135, 983] width 100 height 15
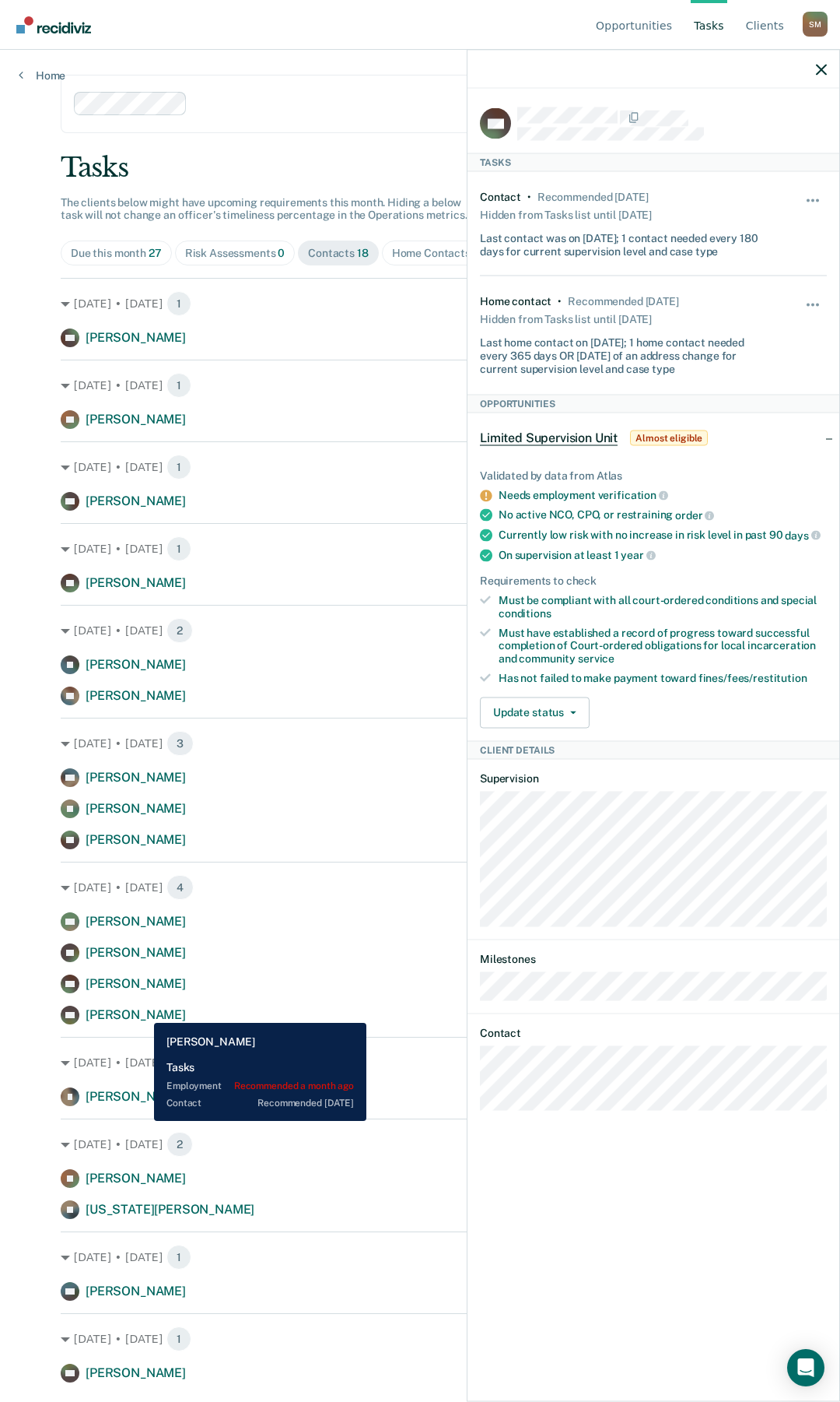
click at [143, 659] on span "[PERSON_NAME]" at bounding box center [135, 1015] width 100 height 15
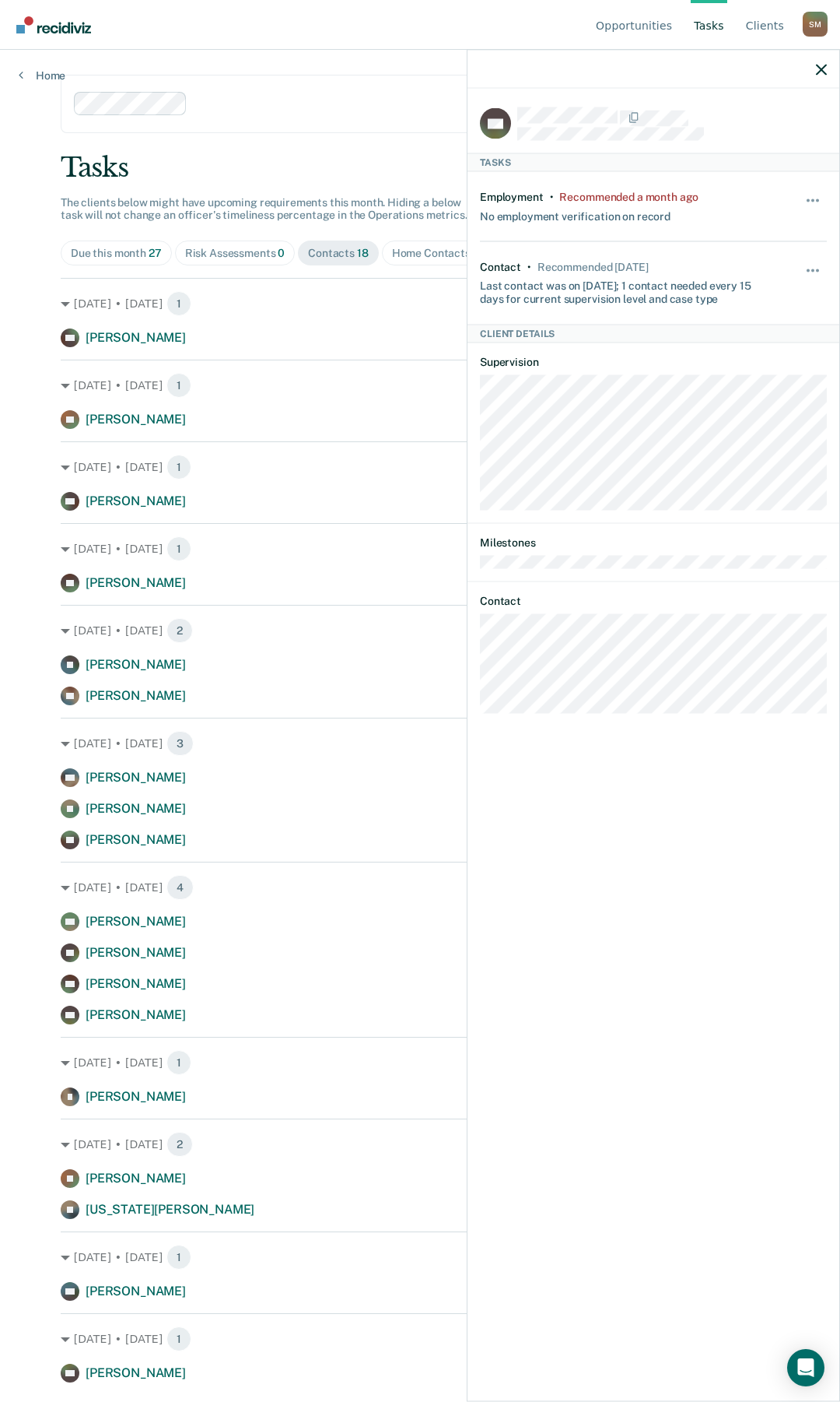
click at [473, 659] on div "KH Tasks Employment • Recommended a month ago No employment verification on rec…" at bounding box center [653, 743] width 372 height 1309
click at [323, 620] on div "[DATE] • [DATE] 2" at bounding box center [420, 630] width 719 height 25
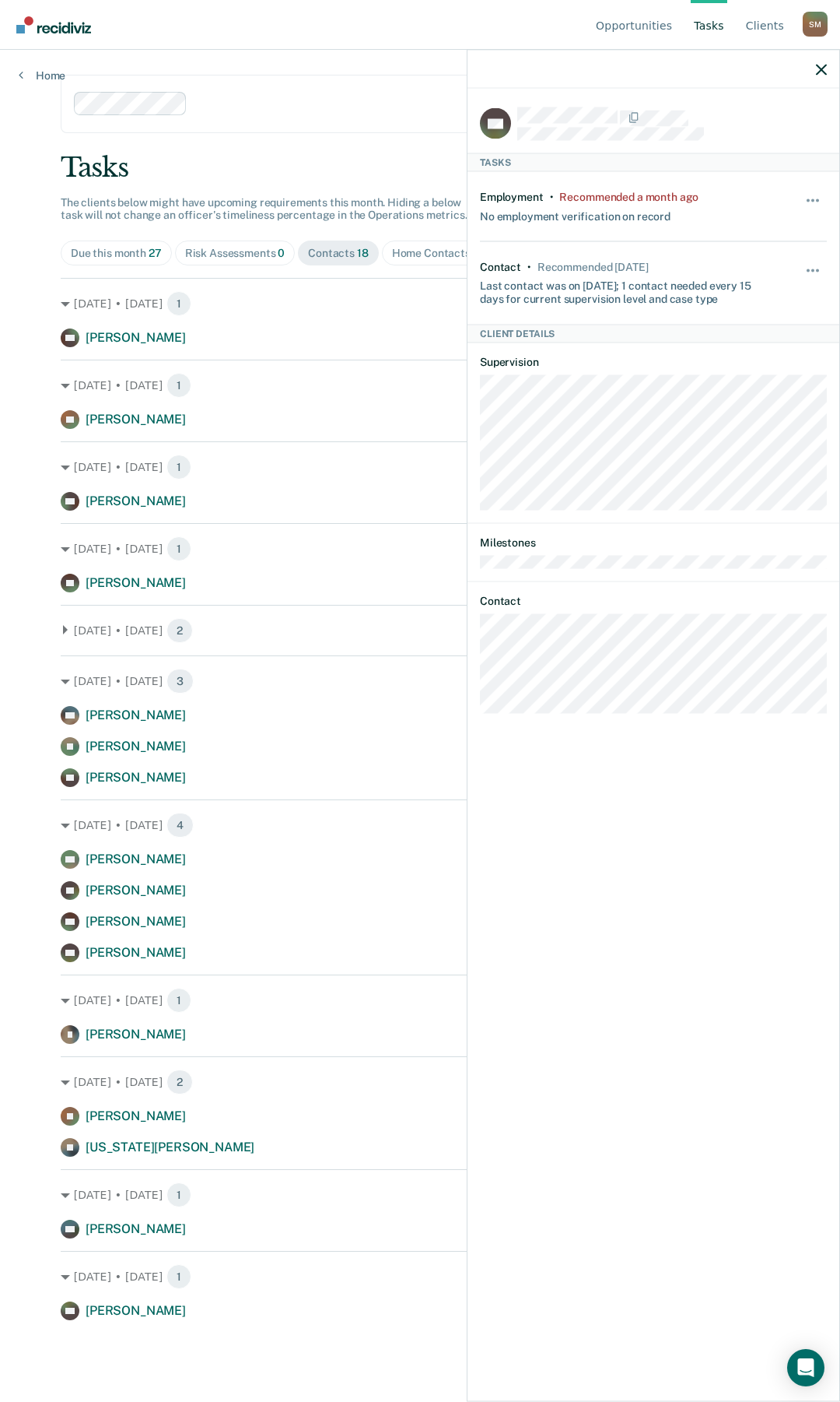
click at [281, 659] on div "[DATE] • [DATE] 3 HC [PERSON_NAME] Contact recommended [DATE] [PERSON_NAME] Con…" at bounding box center [420, 721] width 719 height 131
click at [61, 628] on icon at bounding box center [64, 629] width 9 height 9
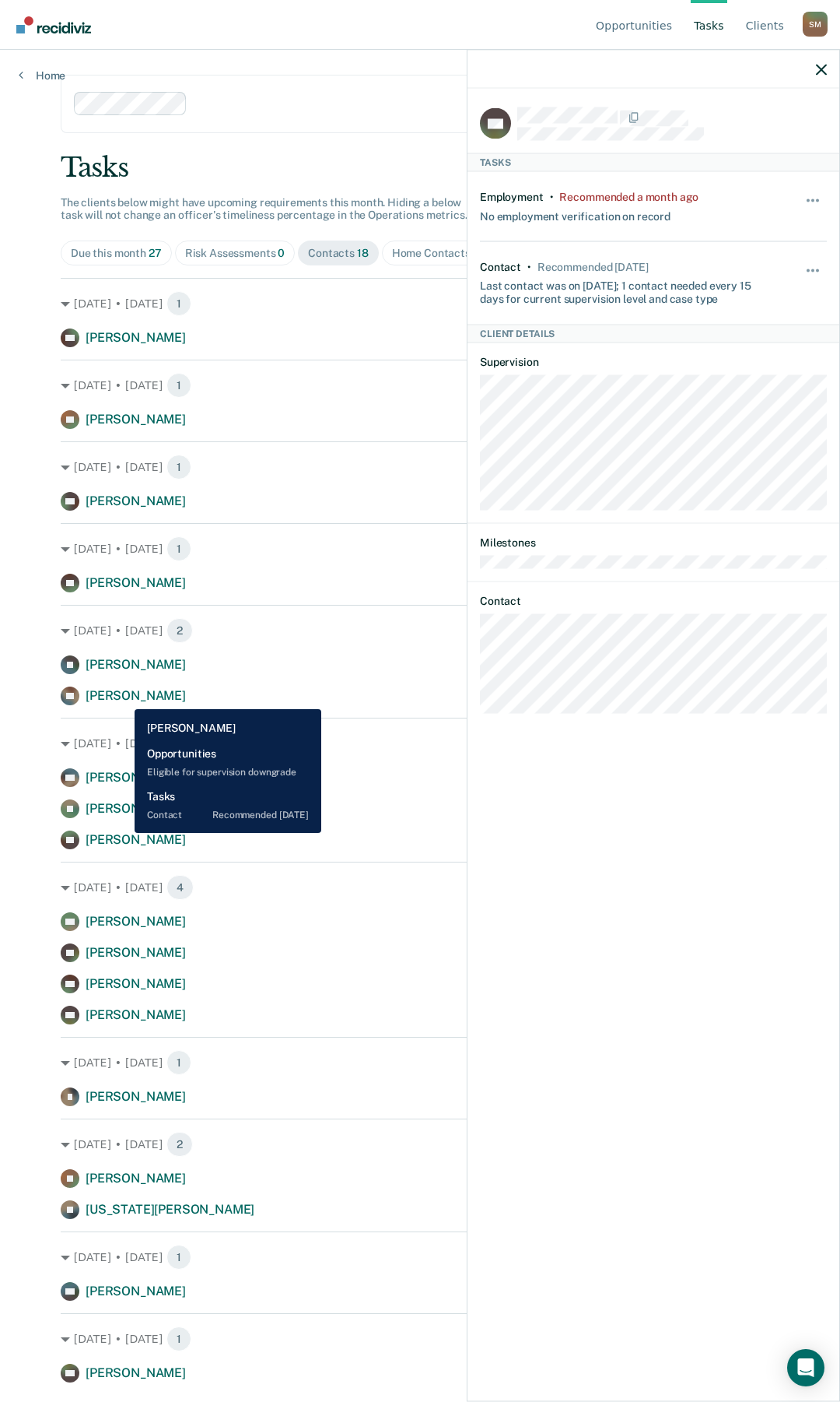
click at [123, 659] on span "[PERSON_NAME]" at bounding box center [135, 695] width 100 height 15
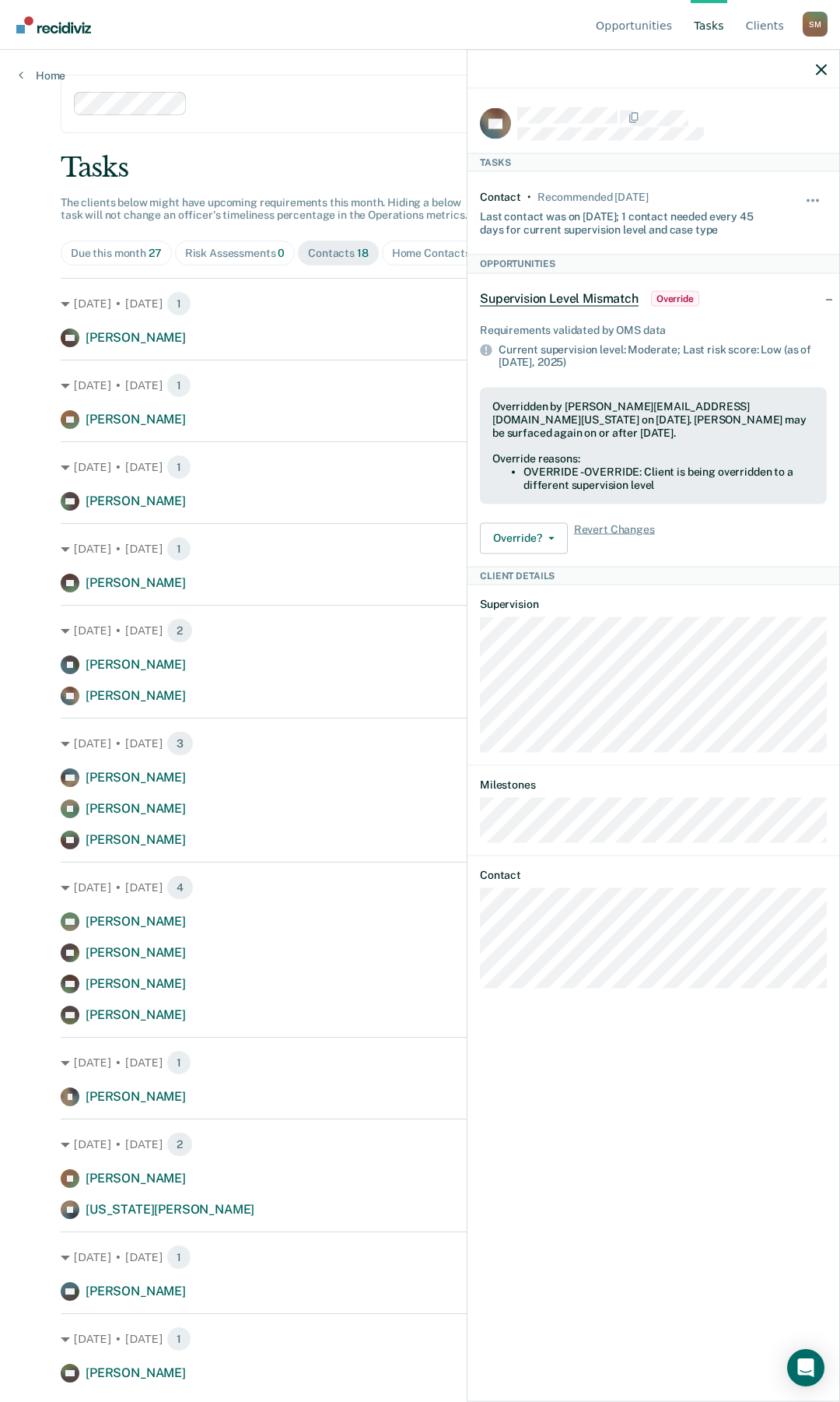
click at [476, 659] on div "AL Tasks Contact • Recommended [DATE] Last contact was on [DATE]; 1 contact nee…" at bounding box center [653, 743] width 372 height 1309
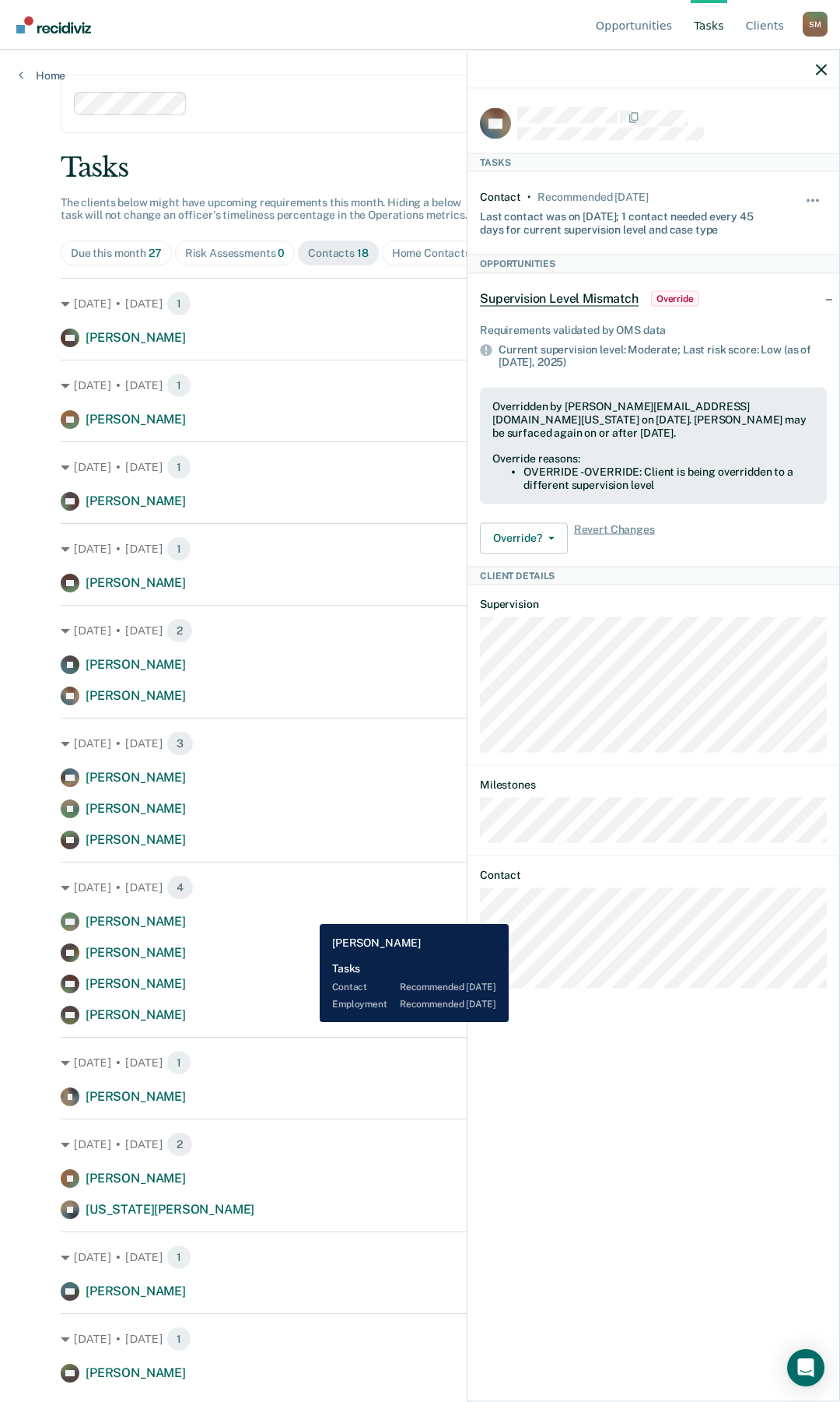
click at [308, 659] on div "NH [PERSON_NAME] Contact recommended [DATE]" at bounding box center [420, 921] width 719 height 19
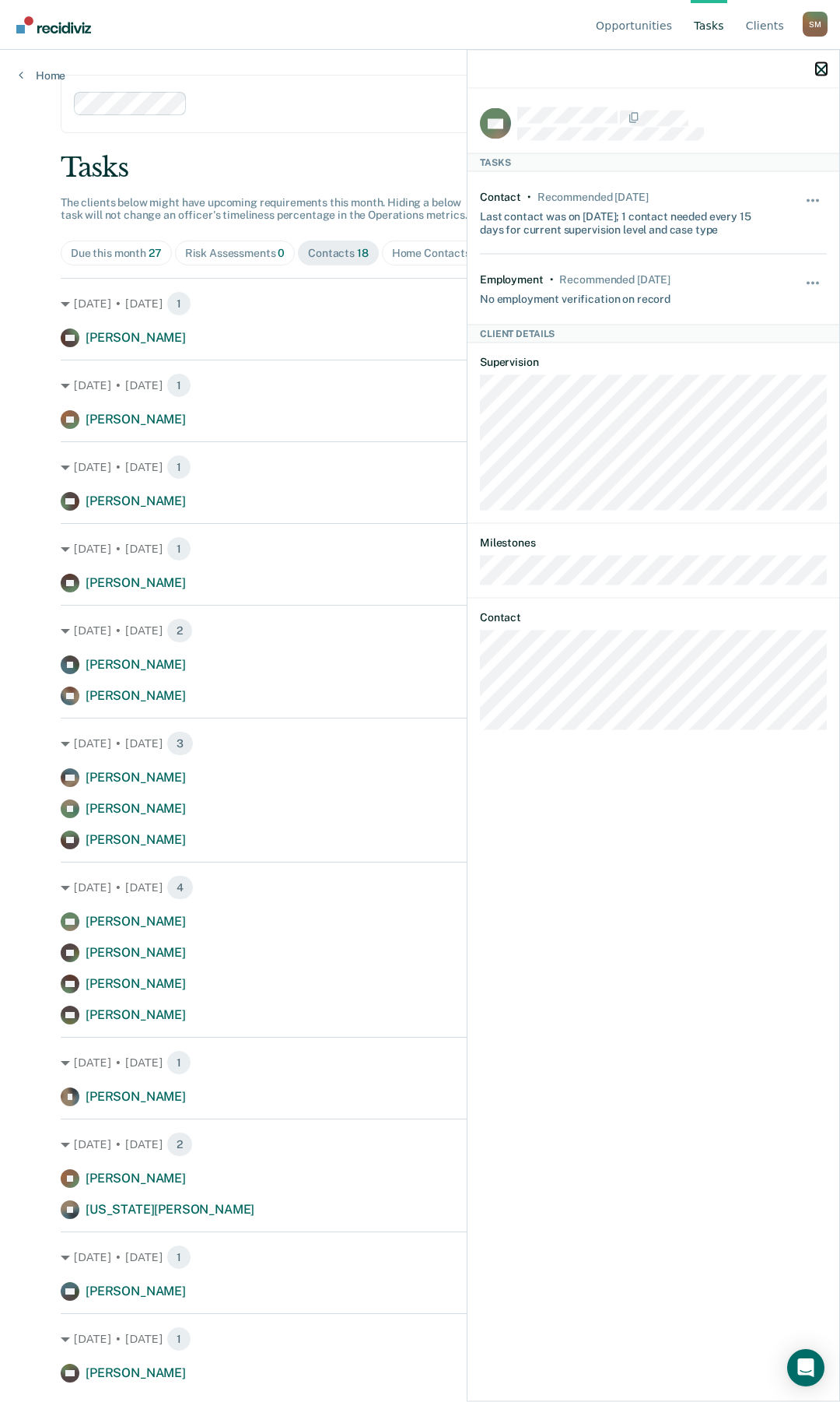
click at [740, 69] on icon "button" at bounding box center [821, 68] width 11 height 11
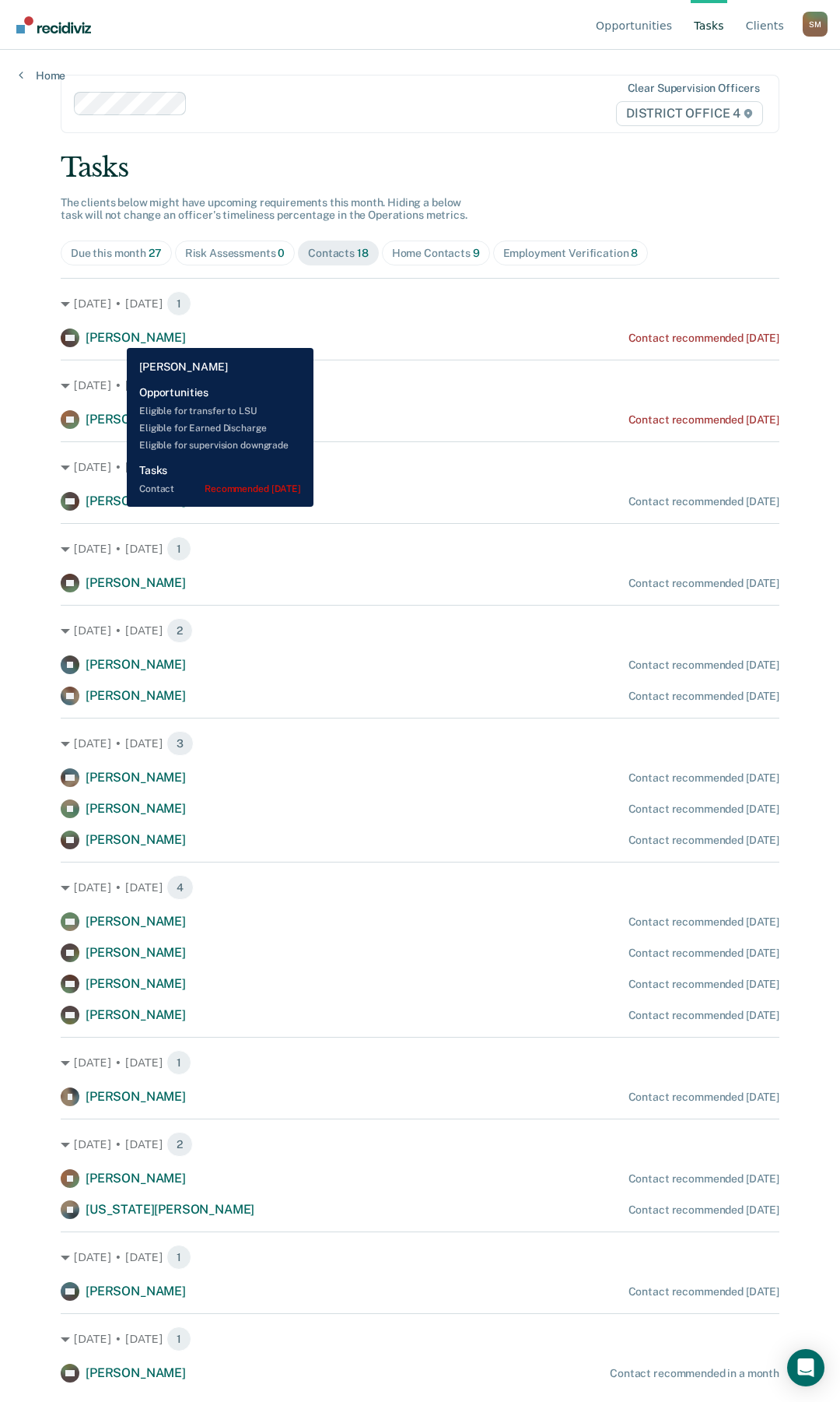
click at [115, 337] on span "[PERSON_NAME]" at bounding box center [135, 337] width 100 height 15
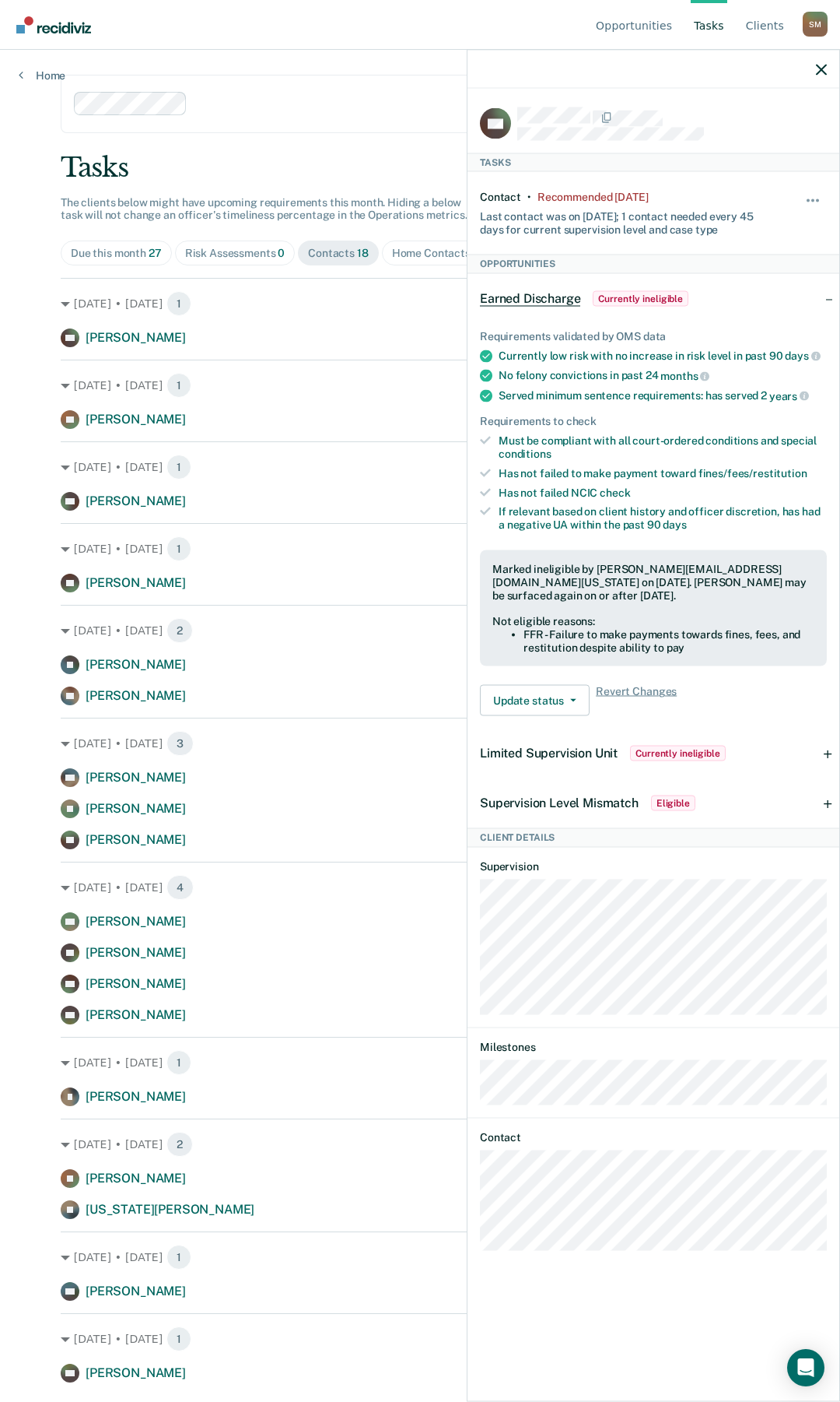
click at [472, 659] on div "CH Tasks Contact • Recommended [DATE] Last contact was on [DATE]; 1 contact nee…" at bounding box center [653, 743] width 372 height 1309
click at [740, 62] on button "button" at bounding box center [821, 68] width 11 height 13
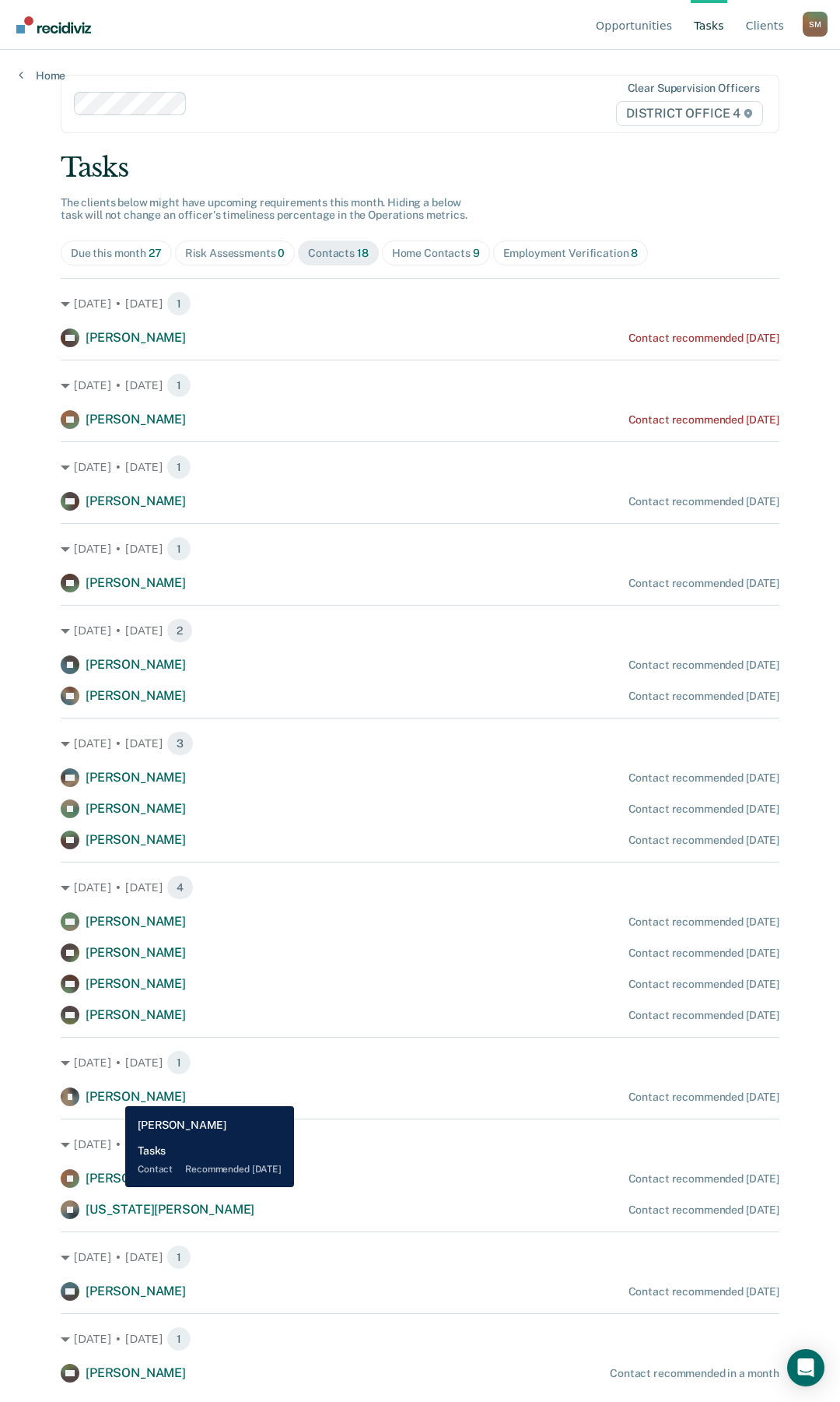
click at [113, 659] on span "[PERSON_NAME]" at bounding box center [135, 1096] width 100 height 15
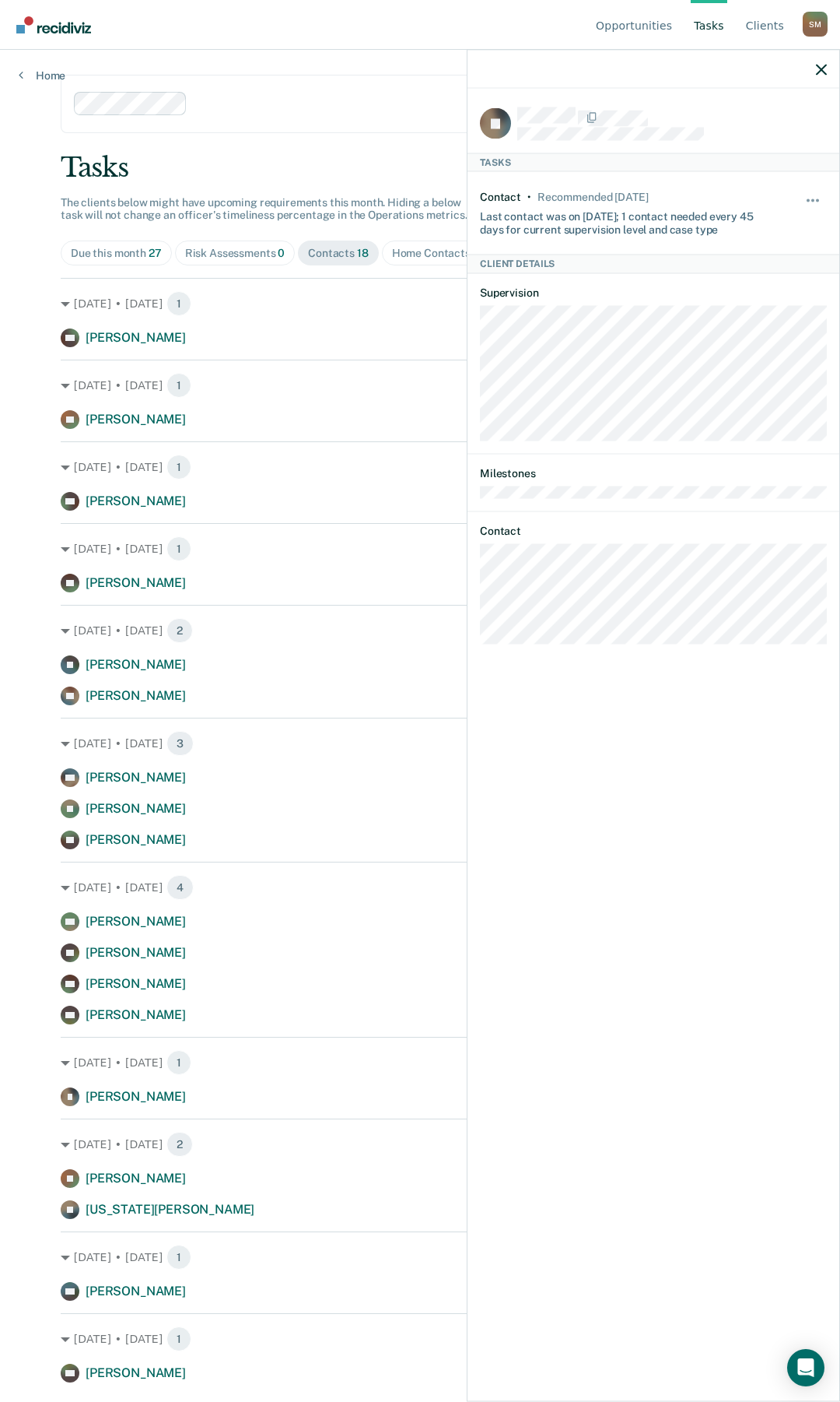
click at [477, 602] on div "IL Tasks Contact • Recommended [DATE] Last contact was on [DATE]; 1 contact nee…" at bounding box center [653, 743] width 372 height 1309
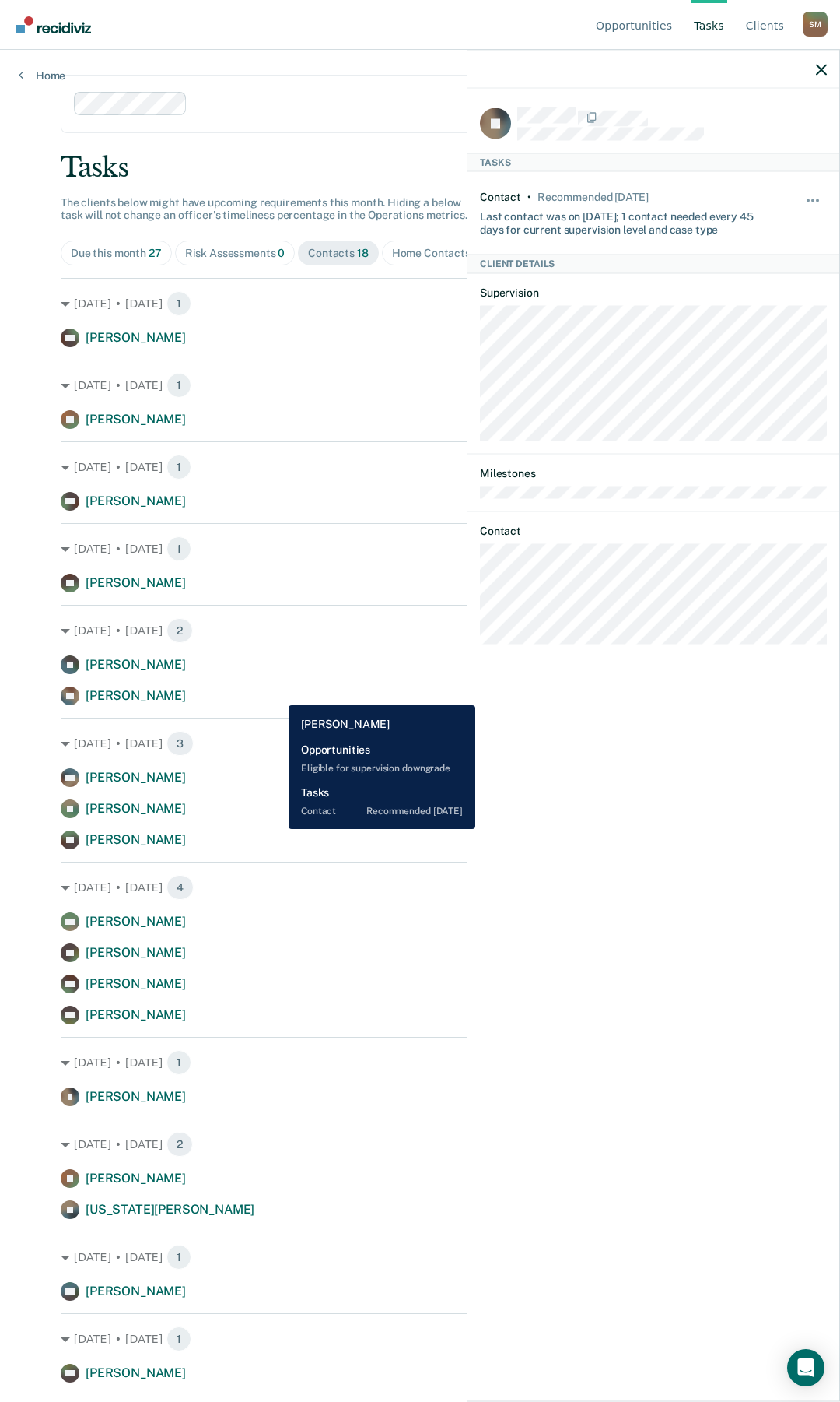
click at [277, 659] on div "AL [PERSON_NAME] Contact recommended [DATE]" at bounding box center [420, 695] width 719 height 19
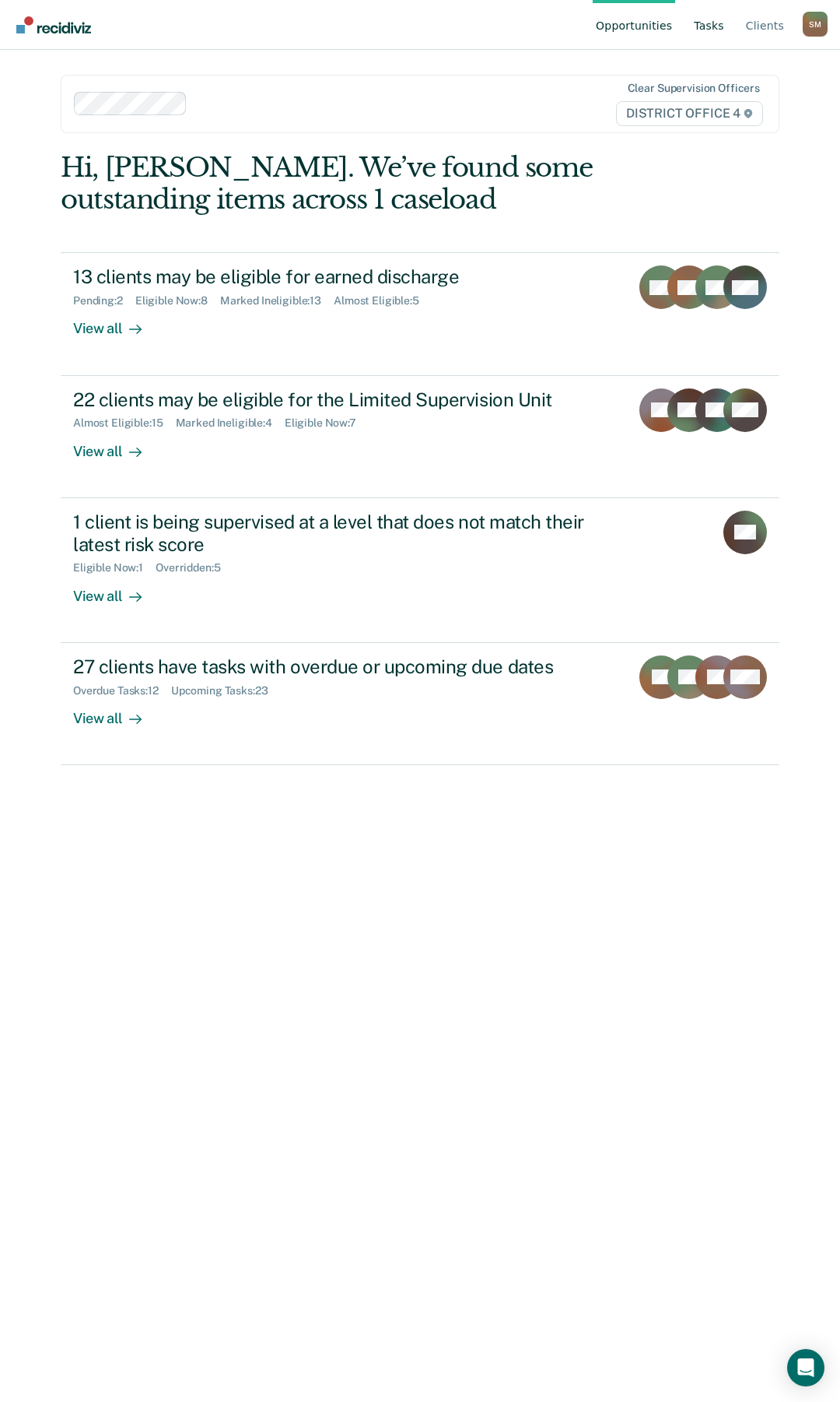
click at [713, 22] on link "Tasks" at bounding box center [709, 24] width 37 height 50
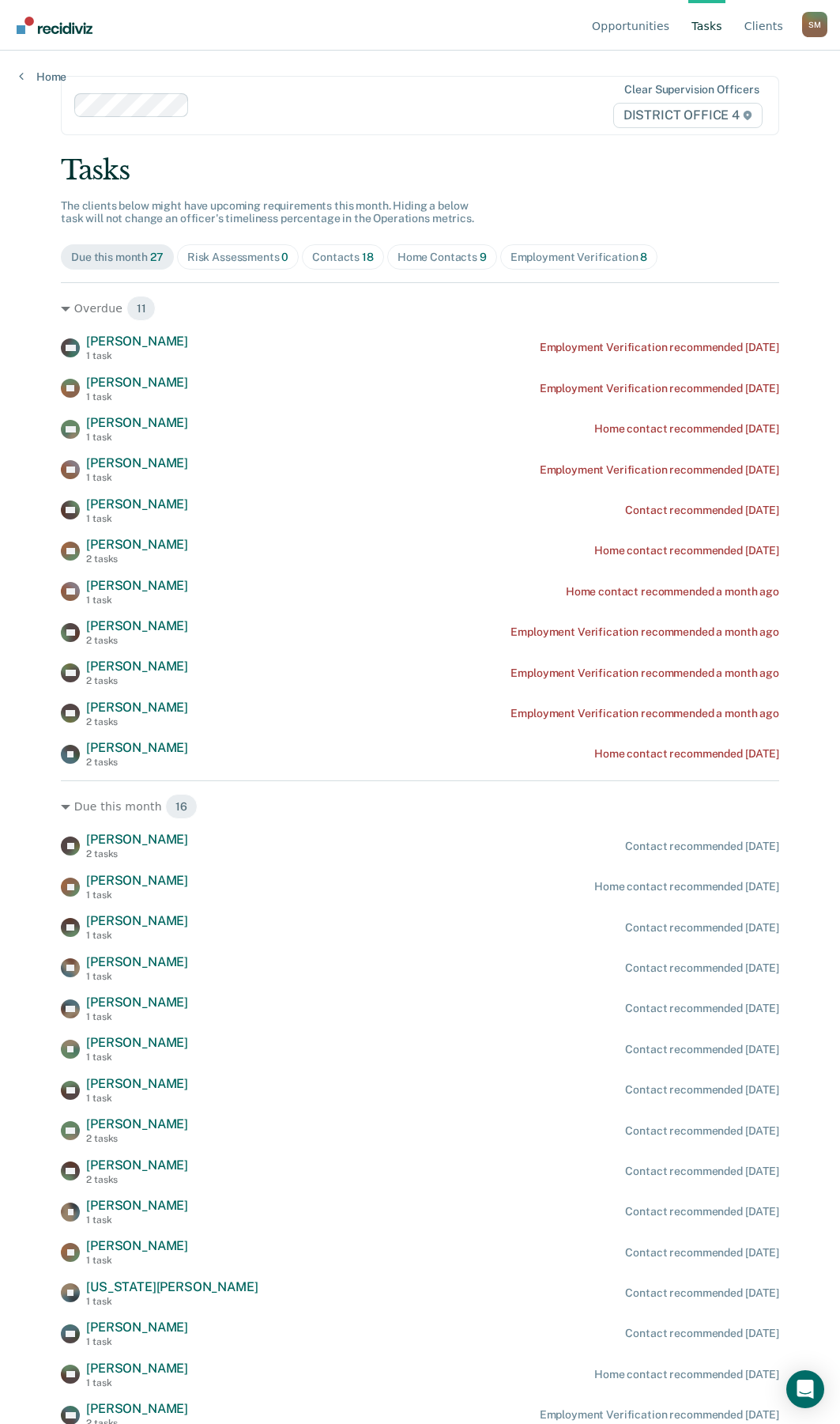
click at [351, 261] on div "Contacts 18" at bounding box center [343, 257] width 61 height 13
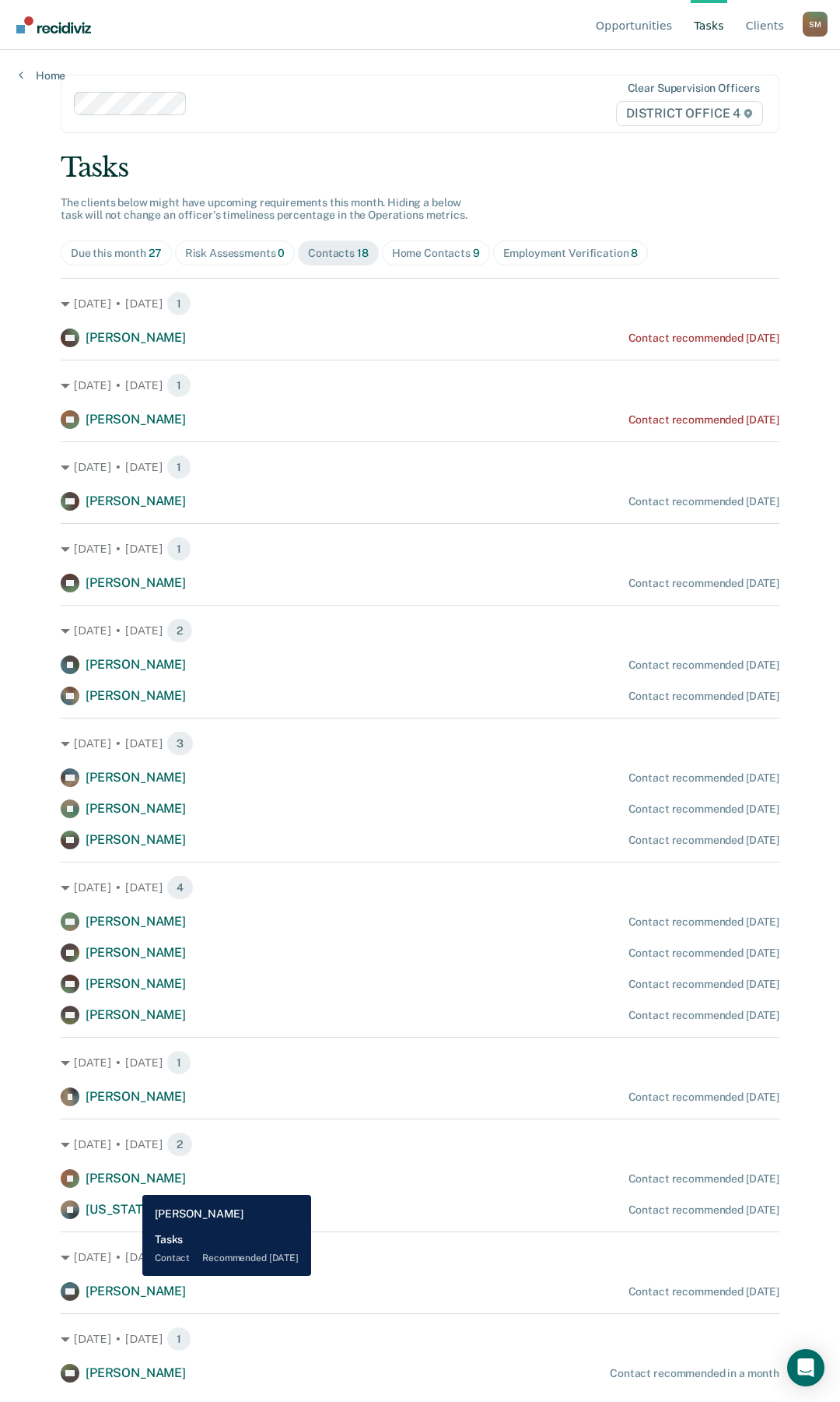
click at [130, 1183] on span "[PERSON_NAME]" at bounding box center [135, 1178] width 100 height 15
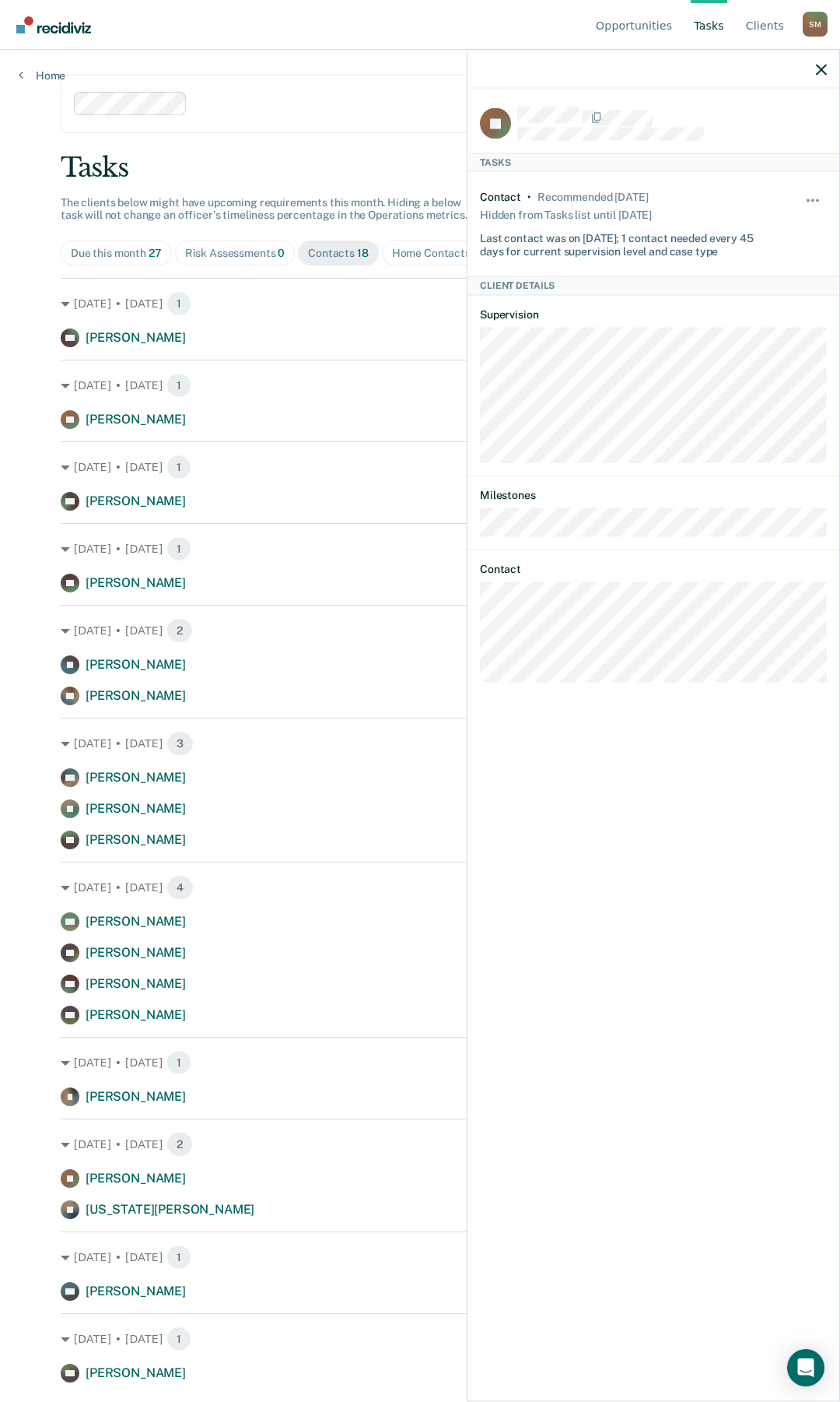
click at [477, 636] on div "JK Tasks Contact • Recommended in 16 days Hidden from Tasks list until 3/19/25 …" at bounding box center [653, 743] width 372 height 1309
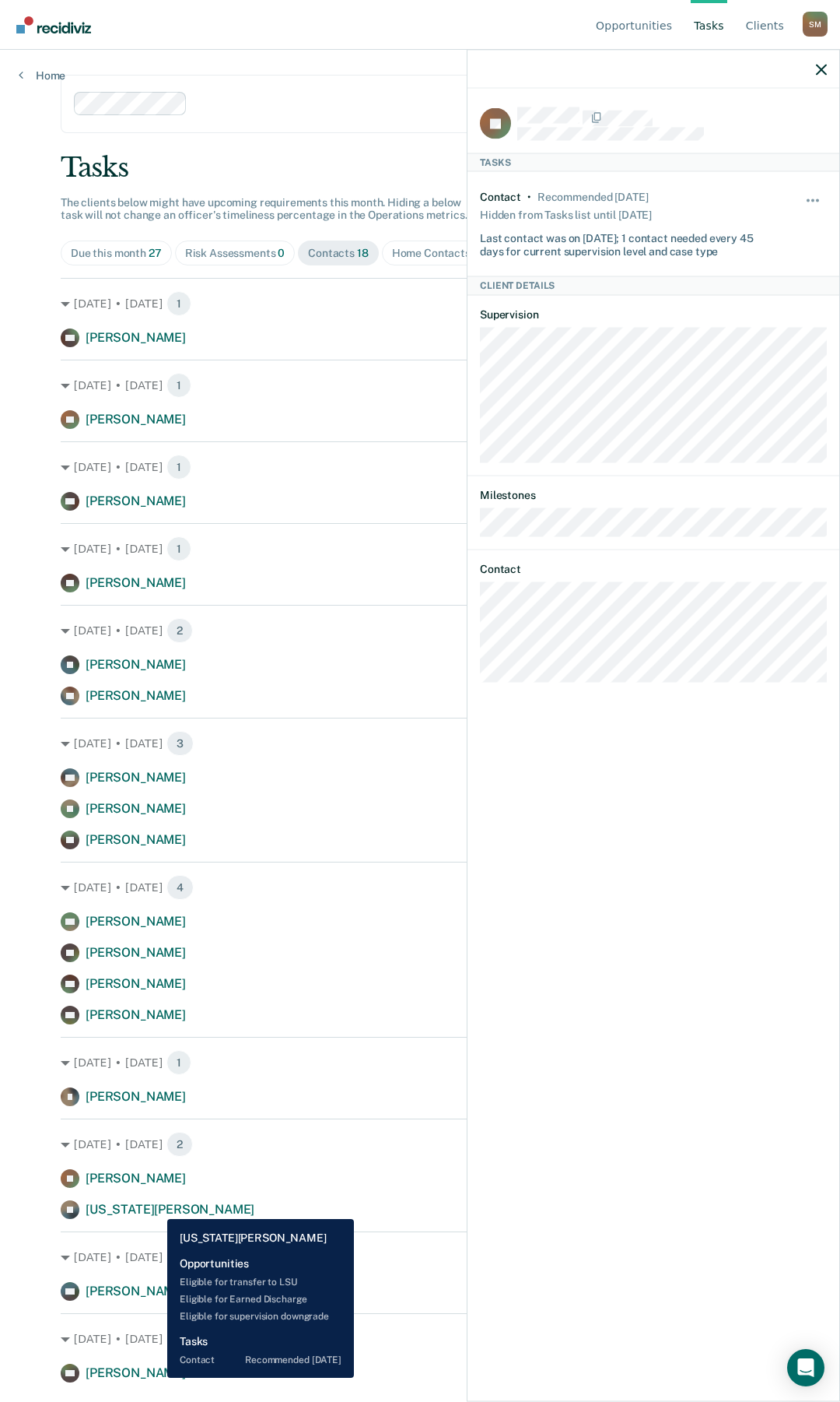
click at [156, 1209] on span "[US_STATE][PERSON_NAME]" at bounding box center [169, 1209] width 169 height 15
